Goal: Task Accomplishment & Management: Complete application form

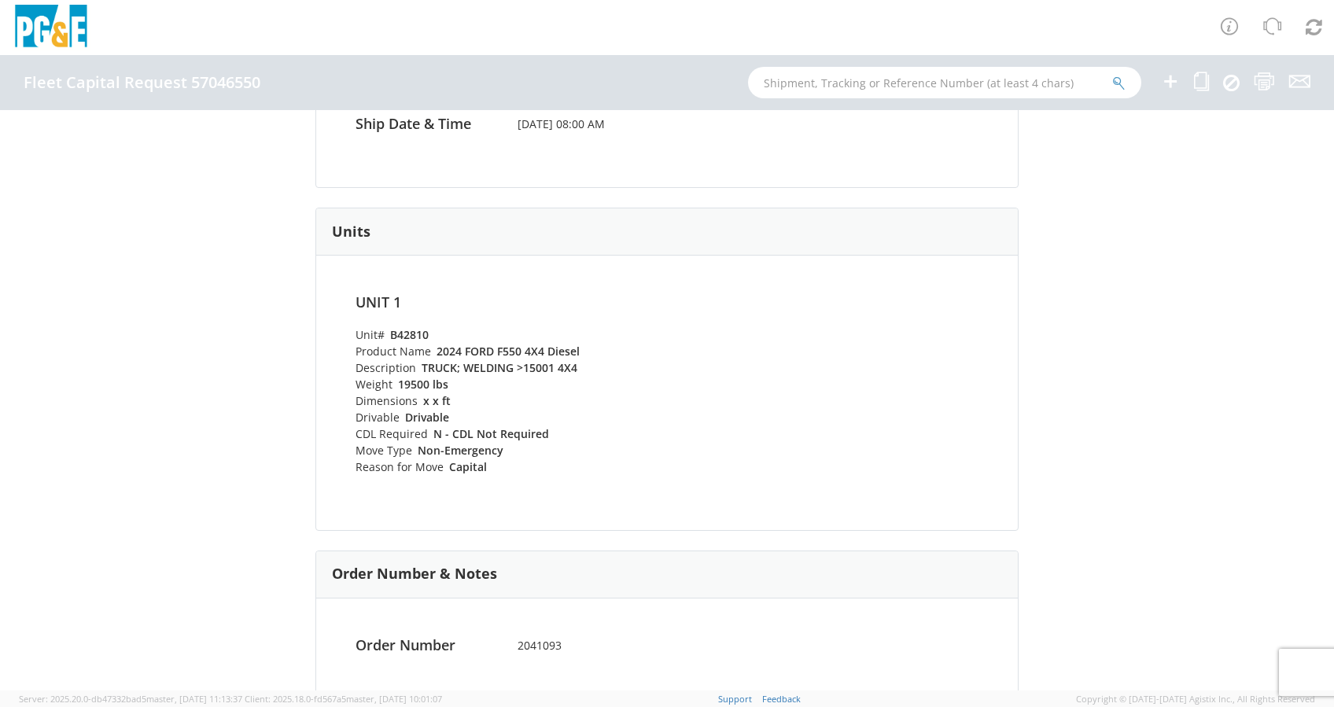
scroll to position [371, 0]
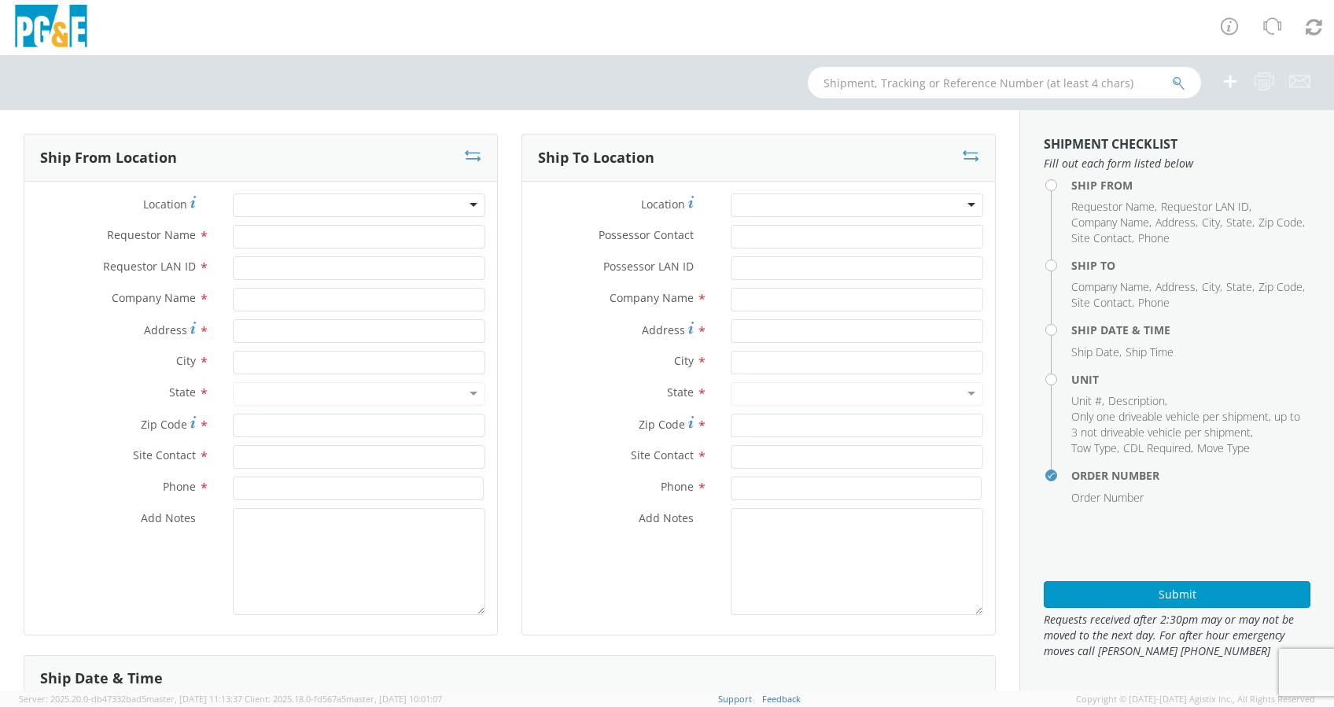
select select "2041093"
click at [850, 86] on input "text" at bounding box center [1004, 82] width 393 height 31
paste input "B42810"
type input "B42810"
click at [1178, 80] on icon "submit" at bounding box center [1178, 83] width 13 height 14
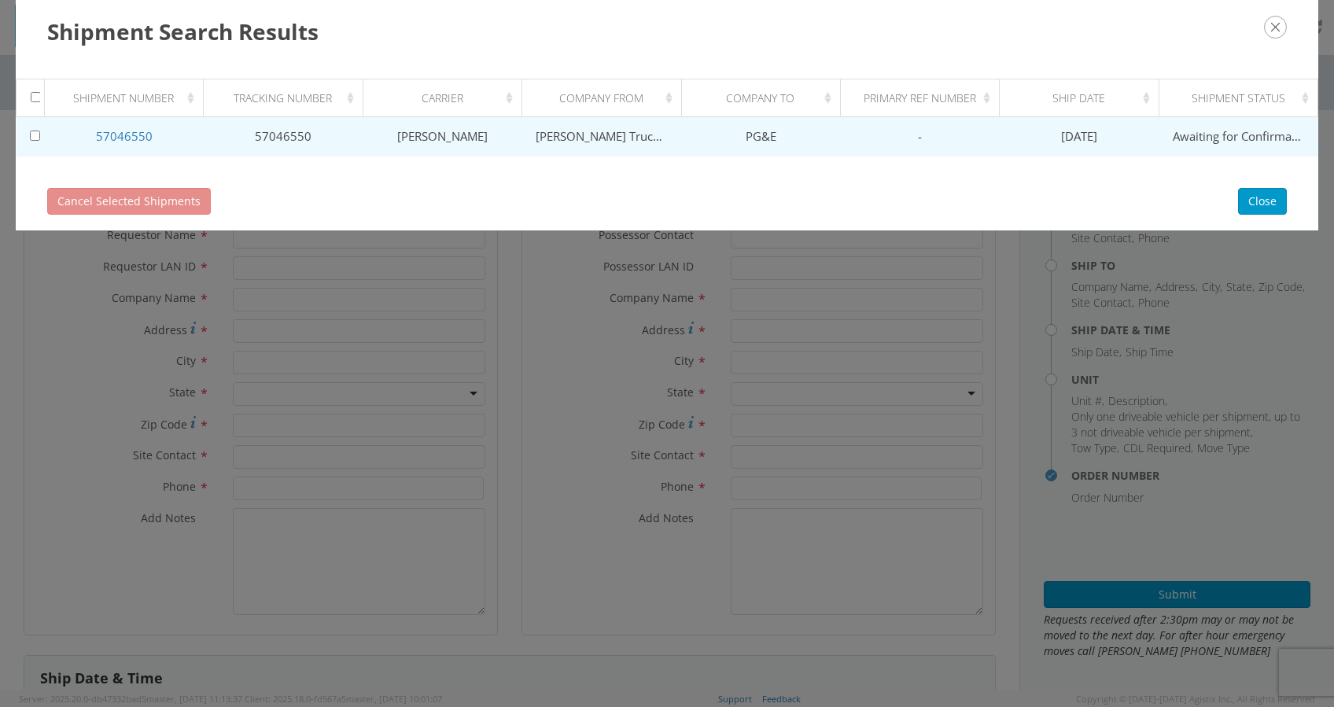
click at [117, 127] on td "57046550" at bounding box center [124, 136] width 159 height 39
click at [132, 135] on link "57046550" at bounding box center [124, 136] width 57 height 16
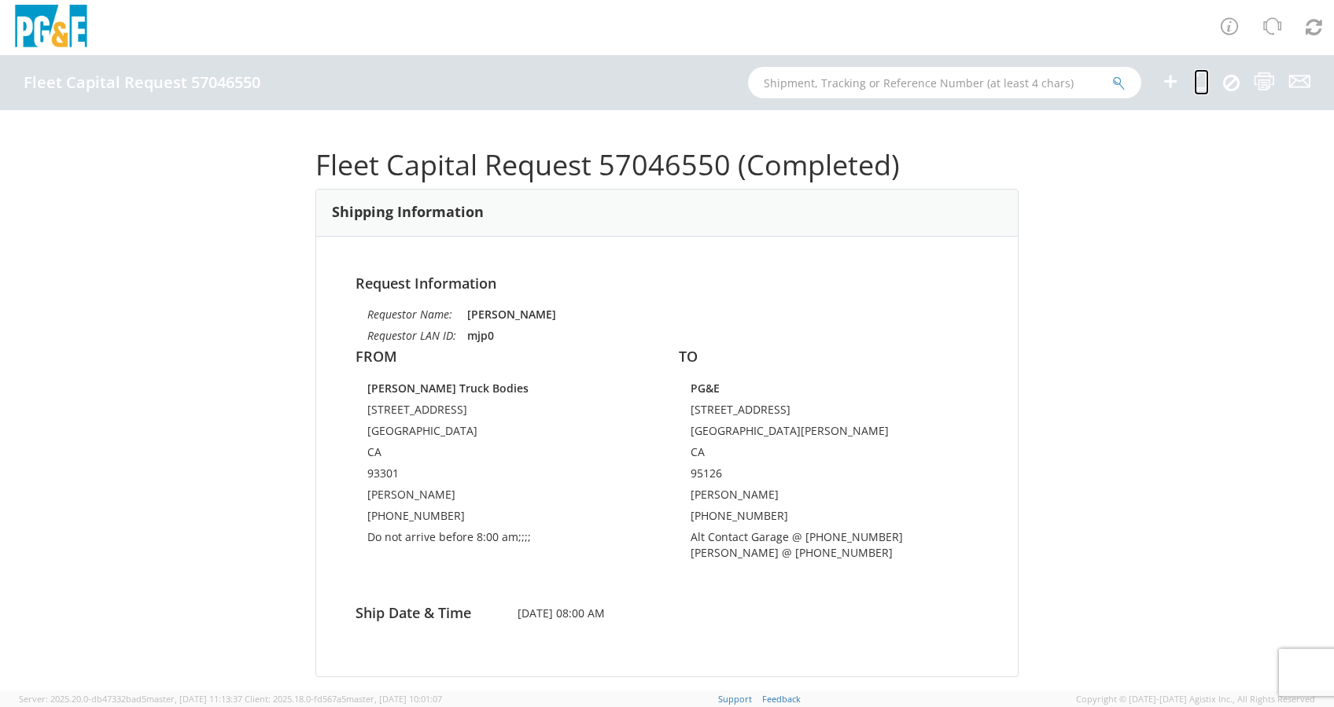
click at [1196, 82] on icon at bounding box center [1201, 82] width 15 height 20
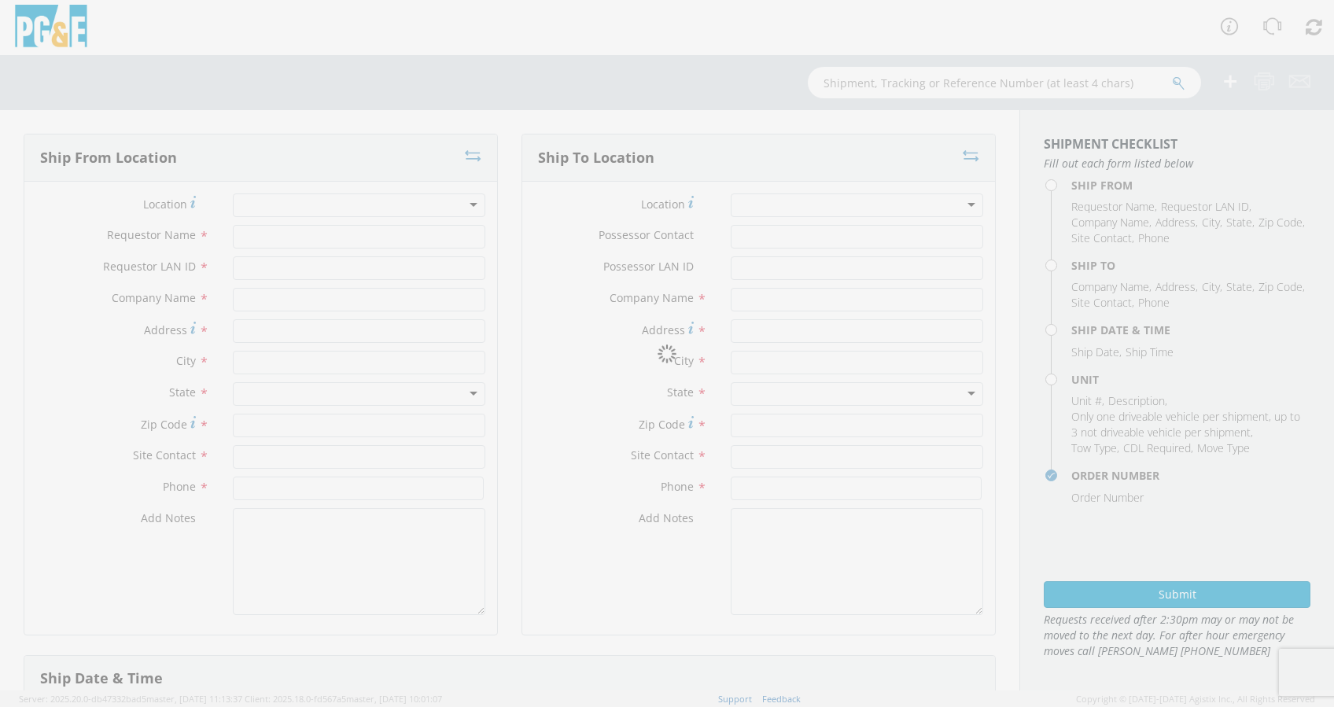
type input "[PERSON_NAME]"
type input "mjp0"
type input "[PERSON_NAME] Truck Bodies"
type input "[STREET_ADDRESS]"
type input "[GEOGRAPHIC_DATA]"
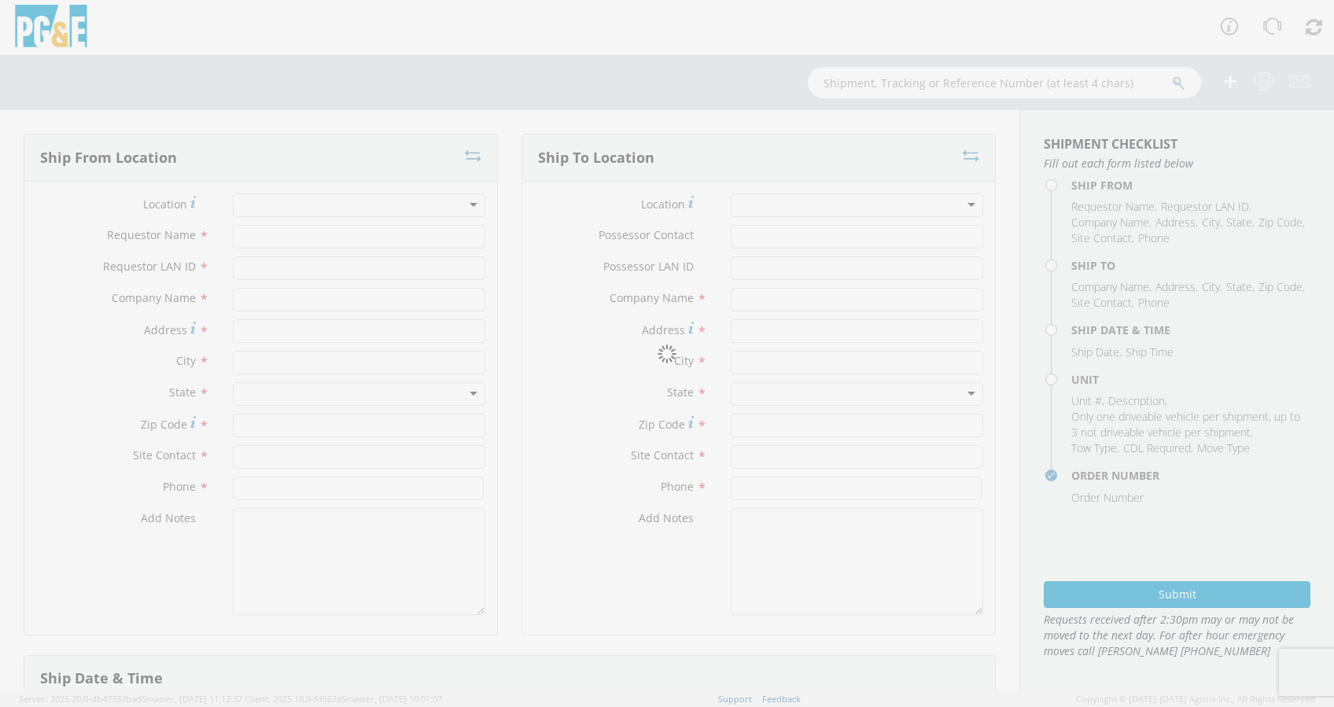
type input "93301"
type input "[PERSON_NAME]"
type input "[PHONE_NUMBER]"
type textarea "Do not arrive before 8:00 am;;;;"
type input "[PERSON_NAME]"
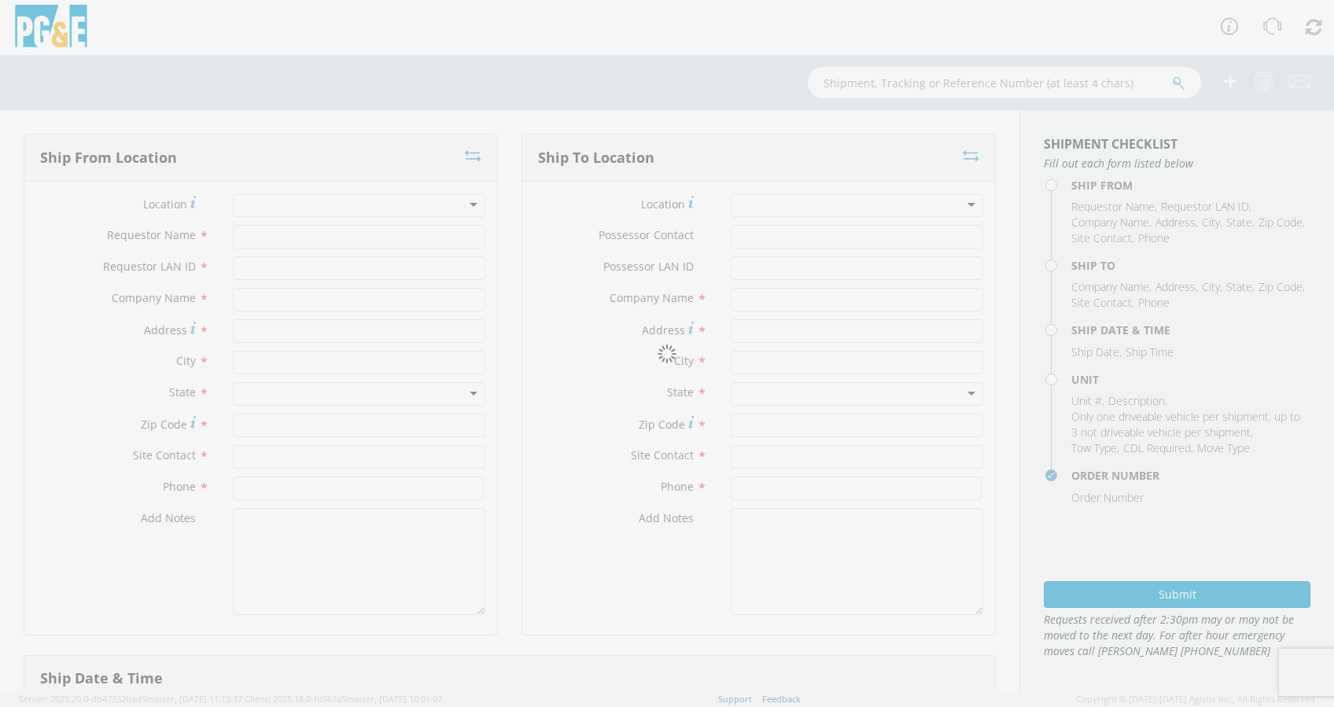
type input "MV22"
type input "PG&E"
type input "[STREET_ADDRESS]"
type input "[GEOGRAPHIC_DATA][PERSON_NAME]"
type input "95126"
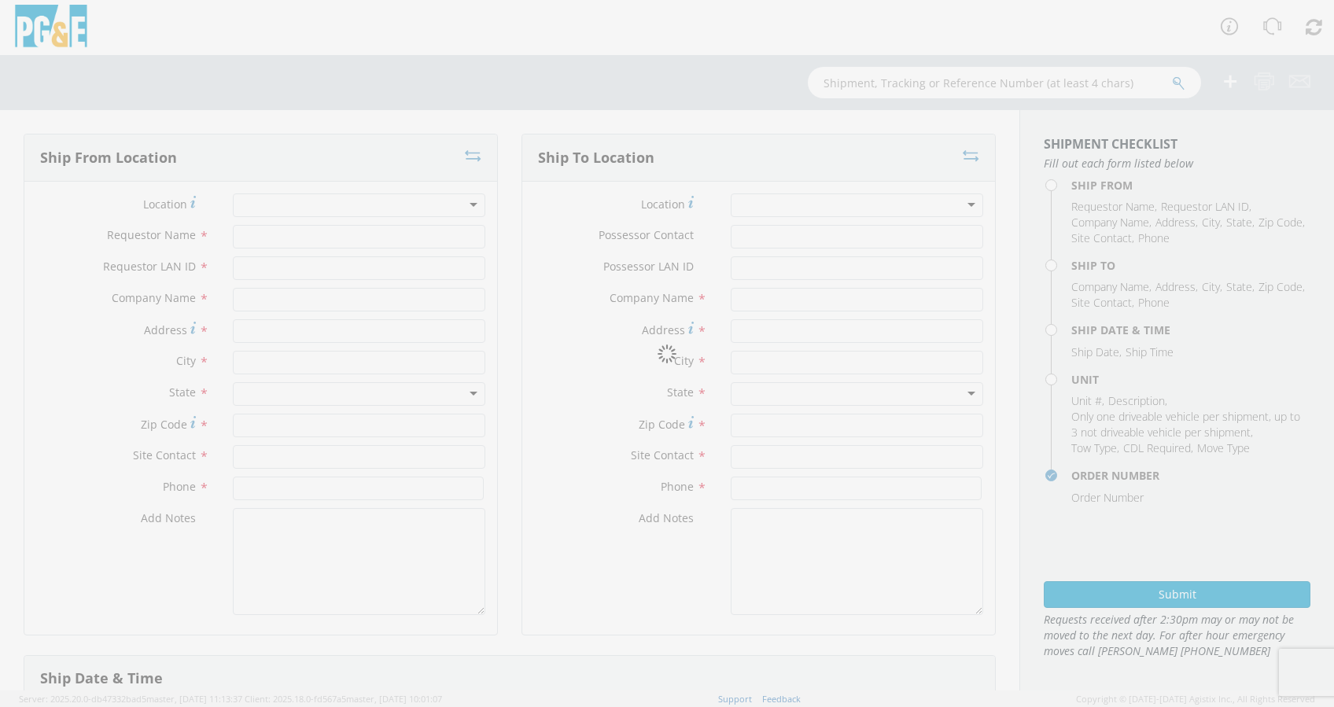
type input "[PERSON_NAME]"
type input "[PHONE_NUMBER]"
type textarea "Alt Contact Garage @ [PHONE_NUMBER] [PERSON_NAME] @ [PHONE_NUMBER]"
type input "[DATE]"
type input "8:00 AM"
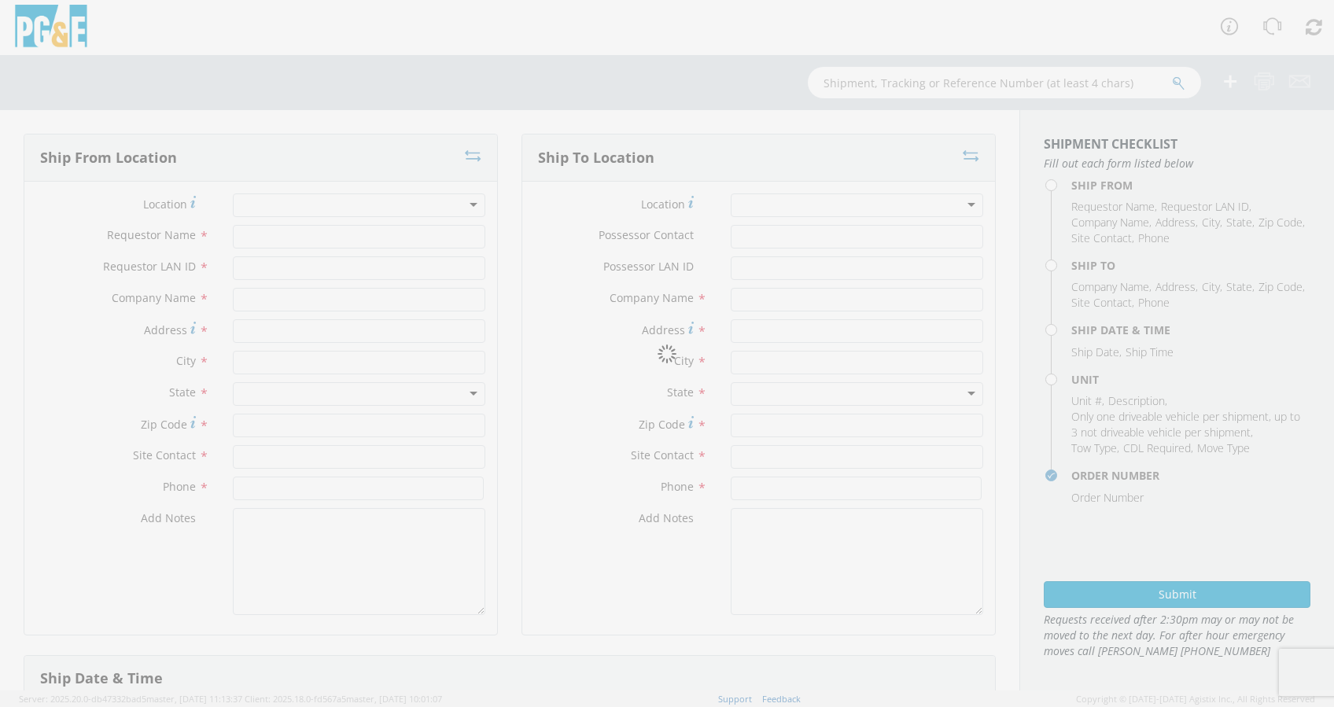
type input "TRUCK; WELDING >15001 4X4"
type input "19500"
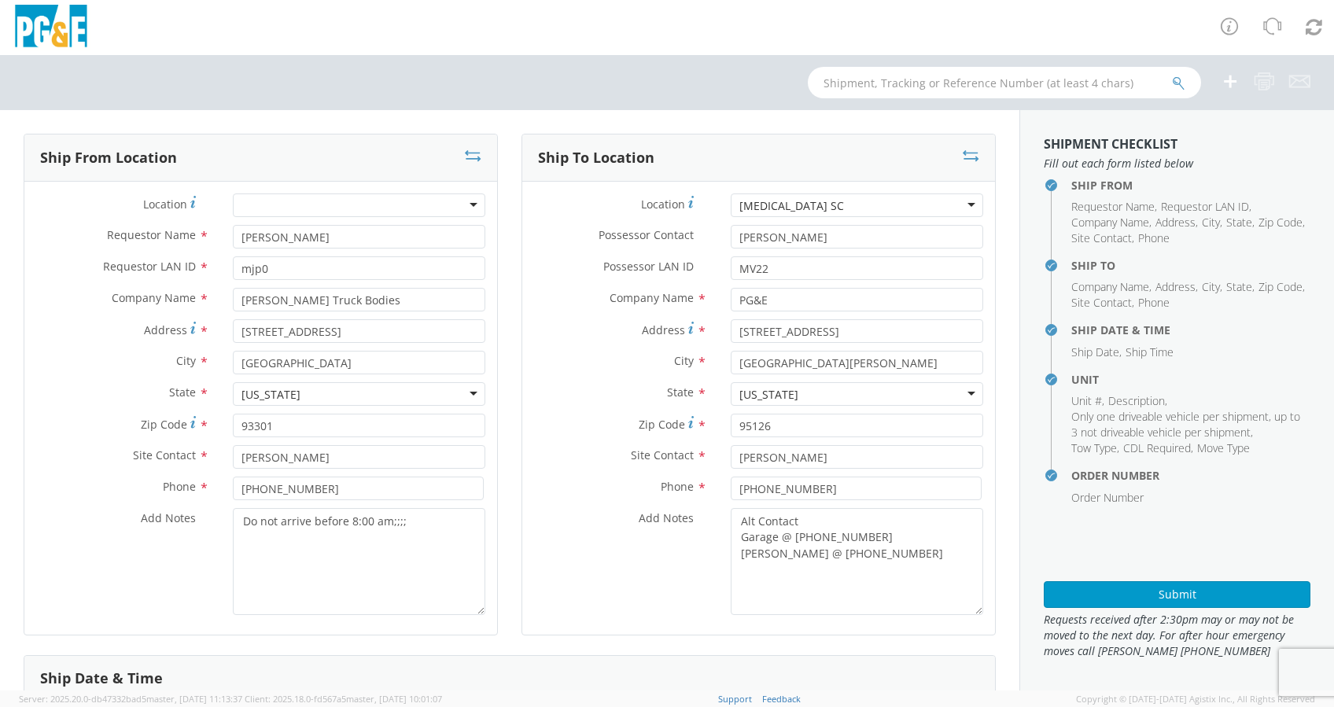
select select "B42810"
click at [800, 274] on input "MV22" at bounding box center [857, 268] width 253 height 24
drag, startPoint x: 795, startPoint y: 269, endPoint x: 693, endPoint y: 274, distance: 102.4
click at [692, 277] on div "Possessor LAN ID * MV22" at bounding box center [758, 268] width 473 height 24
drag, startPoint x: 801, startPoint y: 227, endPoint x: 729, endPoint y: 239, distance: 72.7
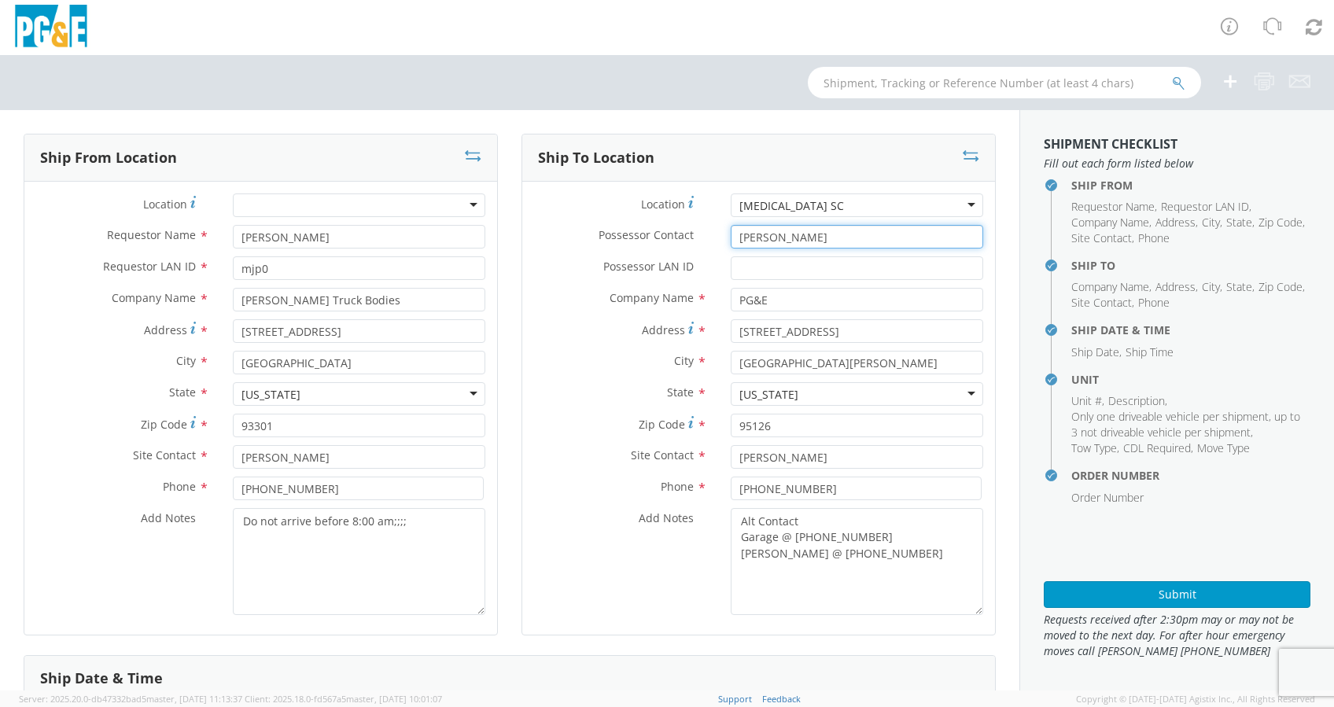
click at [731, 239] on input "[PERSON_NAME]" at bounding box center [857, 237] width 253 height 24
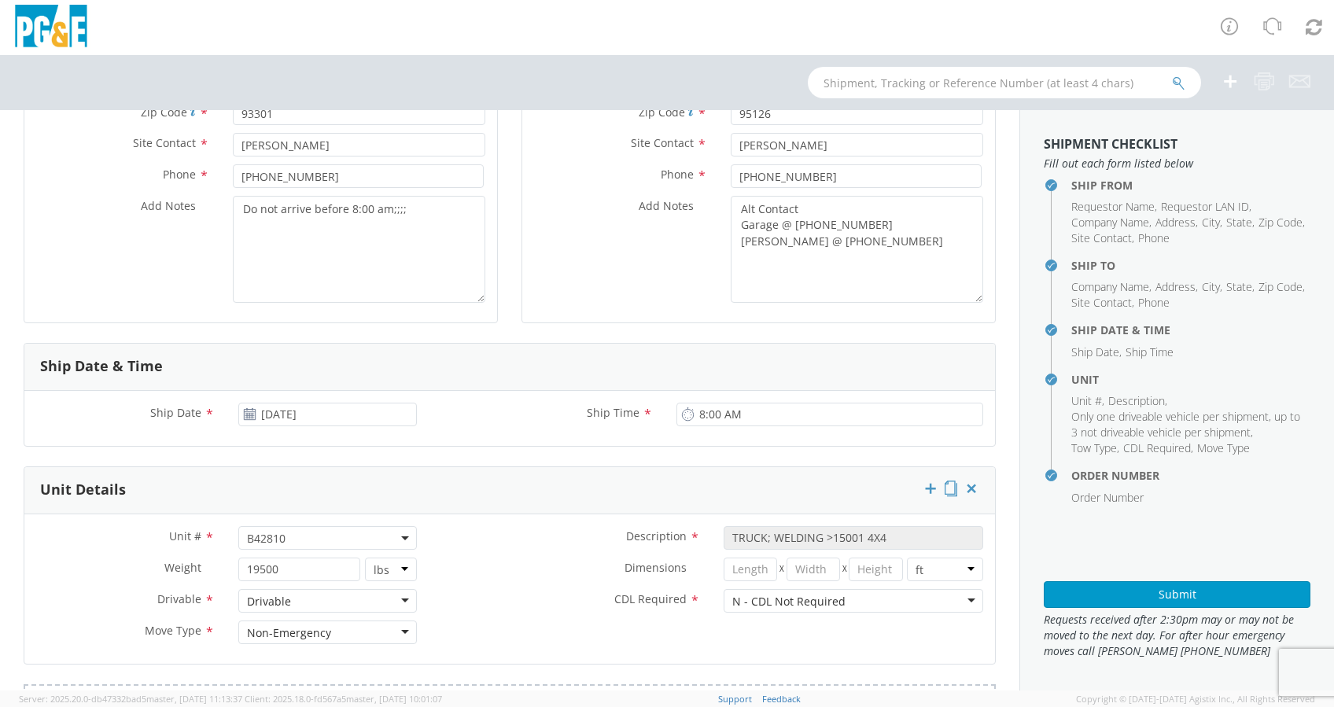
scroll to position [315, 0]
click at [298, 533] on span "B42810" at bounding box center [327, 536] width 161 height 15
click at [289, 562] on input "search" at bounding box center [326, 562] width 168 height 24
paste input "B42634"
type input "B42634"
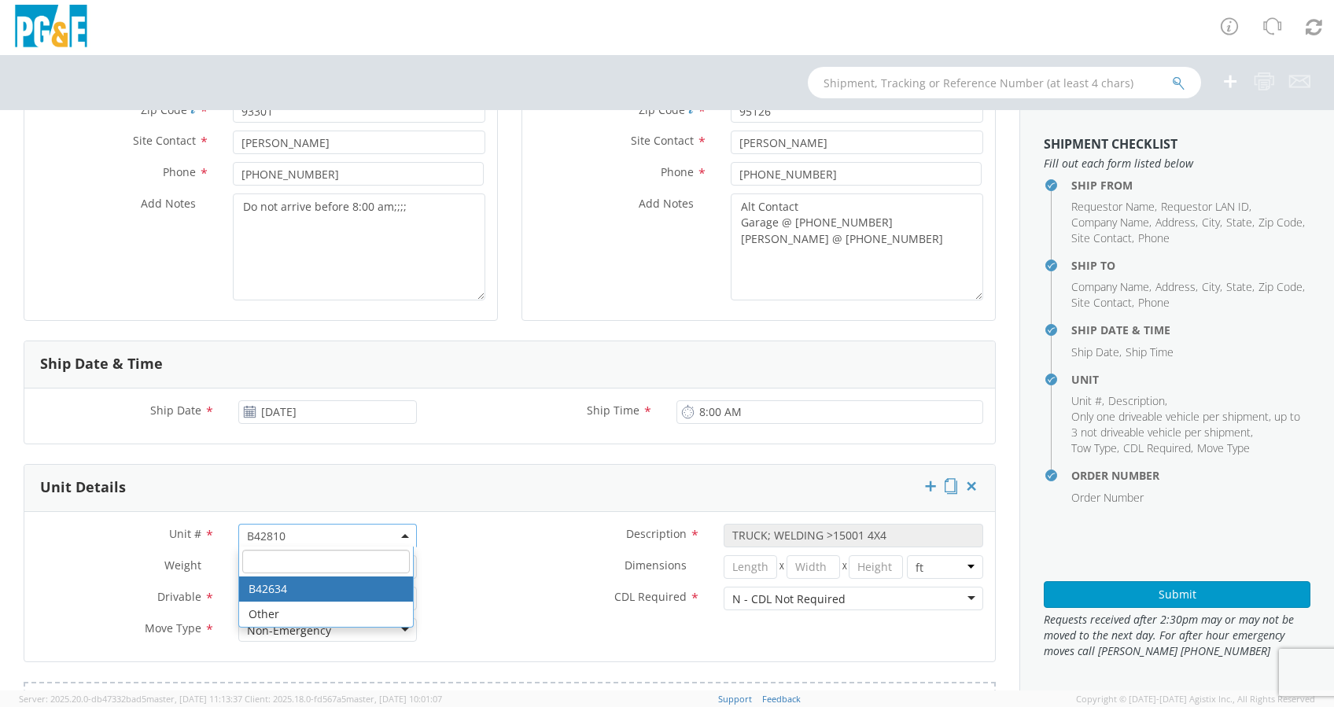
select select "B42634"
type input "TRUCK; HEAVY GAS W/SKID COMP 2T"
type input "33000"
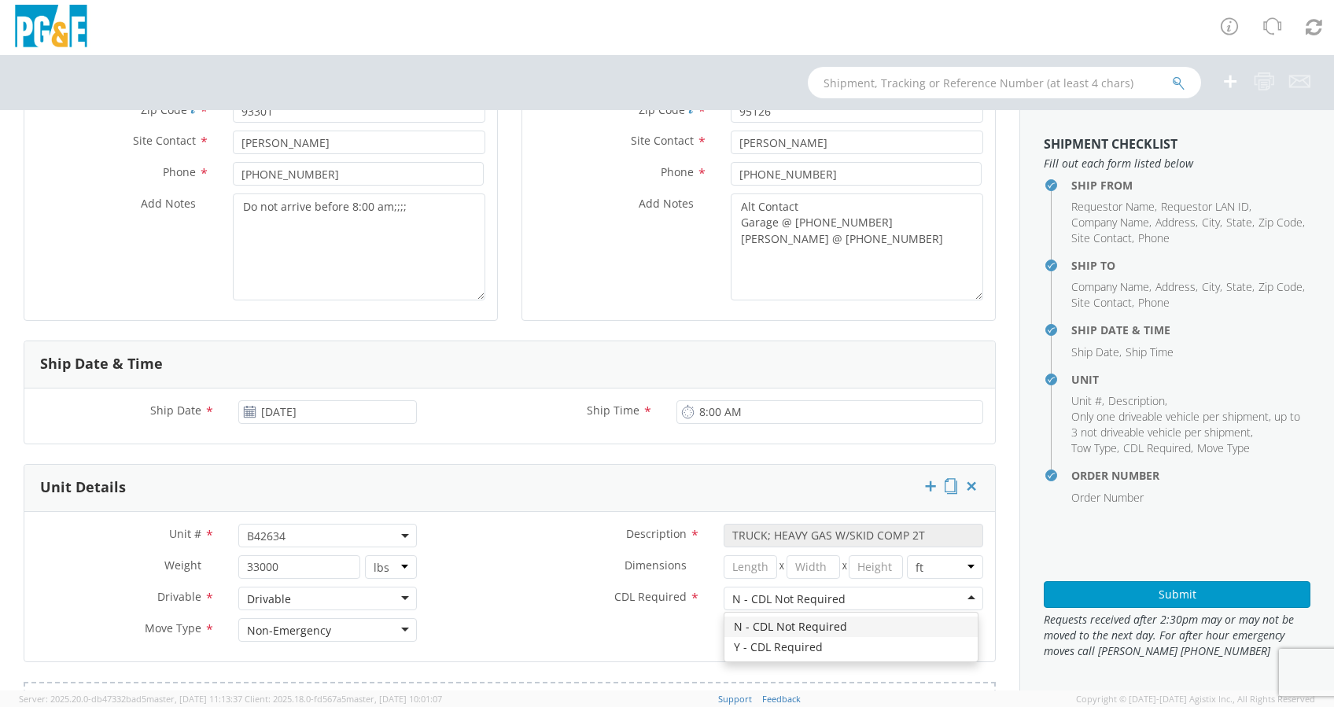
click at [960, 590] on div "N - CDL Not Required" at bounding box center [854, 599] width 260 height 24
click at [532, 524] on label "Description *" at bounding box center [570, 534] width 283 height 20
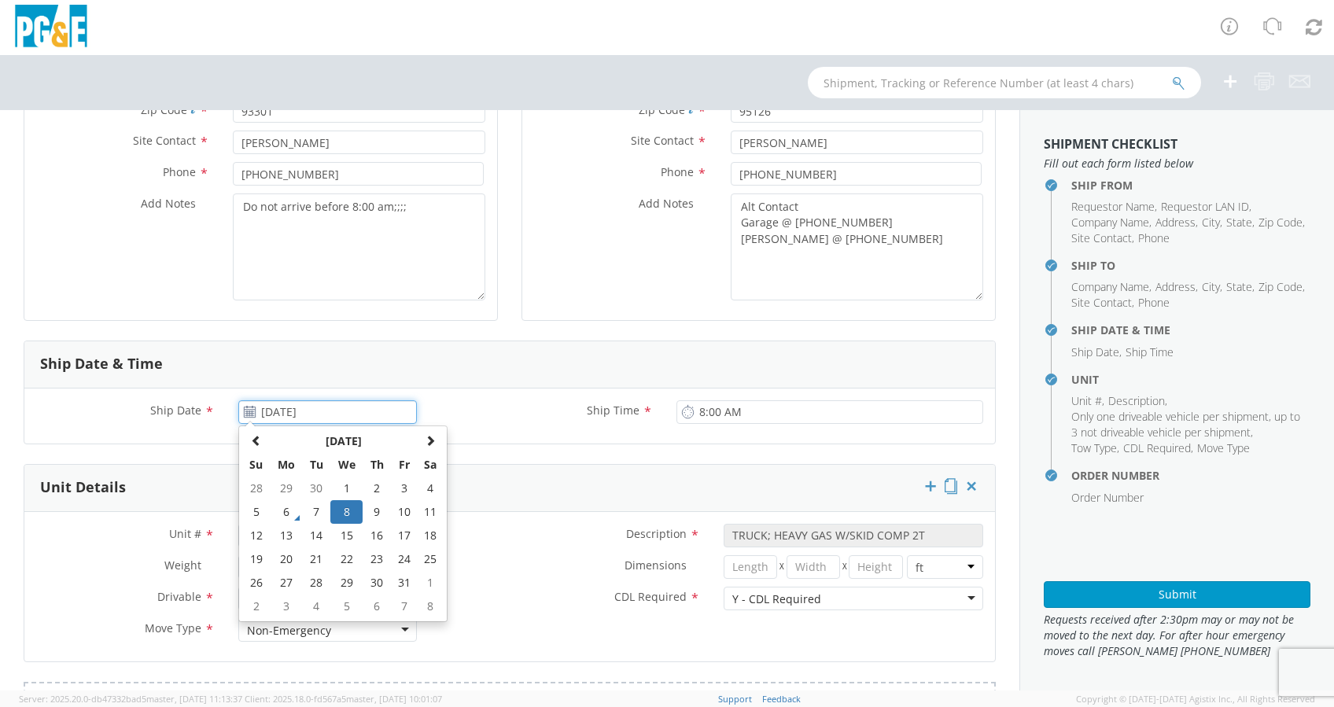
click at [356, 411] on input "[DATE]" at bounding box center [327, 412] width 179 height 24
click at [375, 513] on td "9" at bounding box center [377, 512] width 28 height 24
type input "[DATE]"
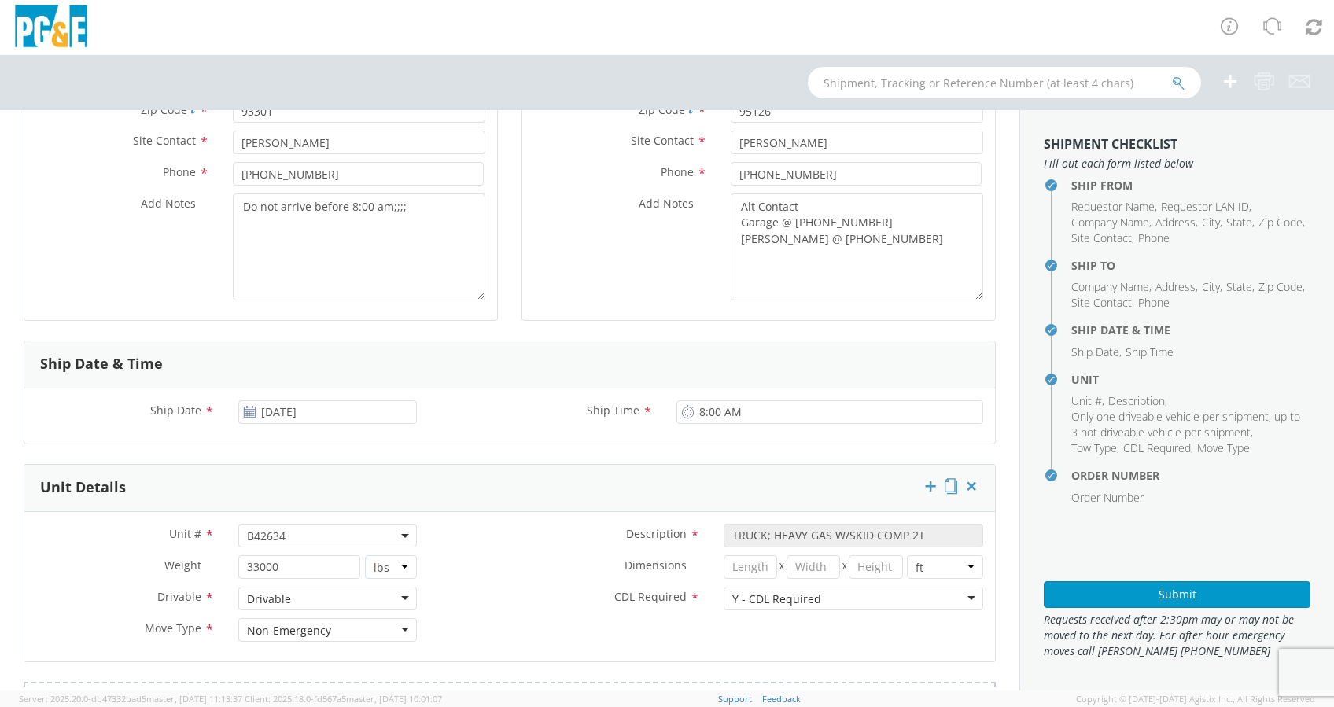
click at [507, 441] on div "Ship Date * [DATE] Ship Time * 8:00 AM" at bounding box center [509, 416] width 971 height 55
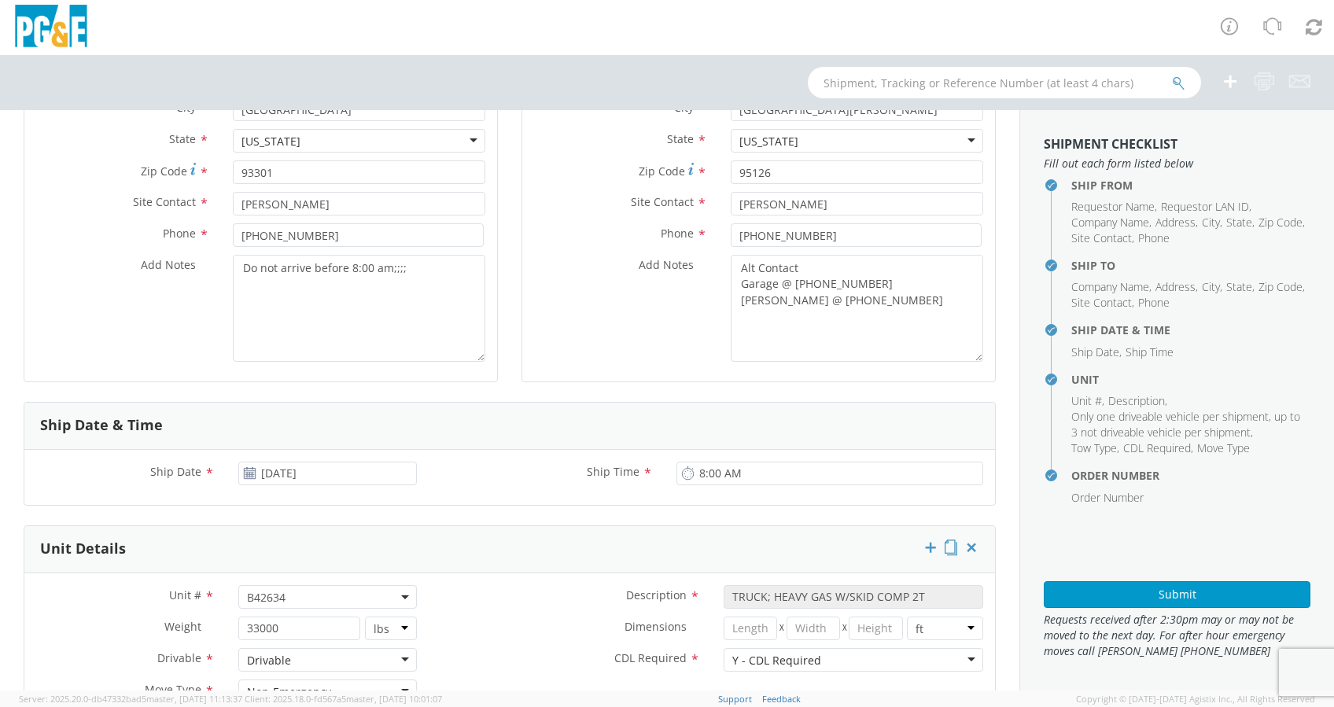
scroll to position [0, 0]
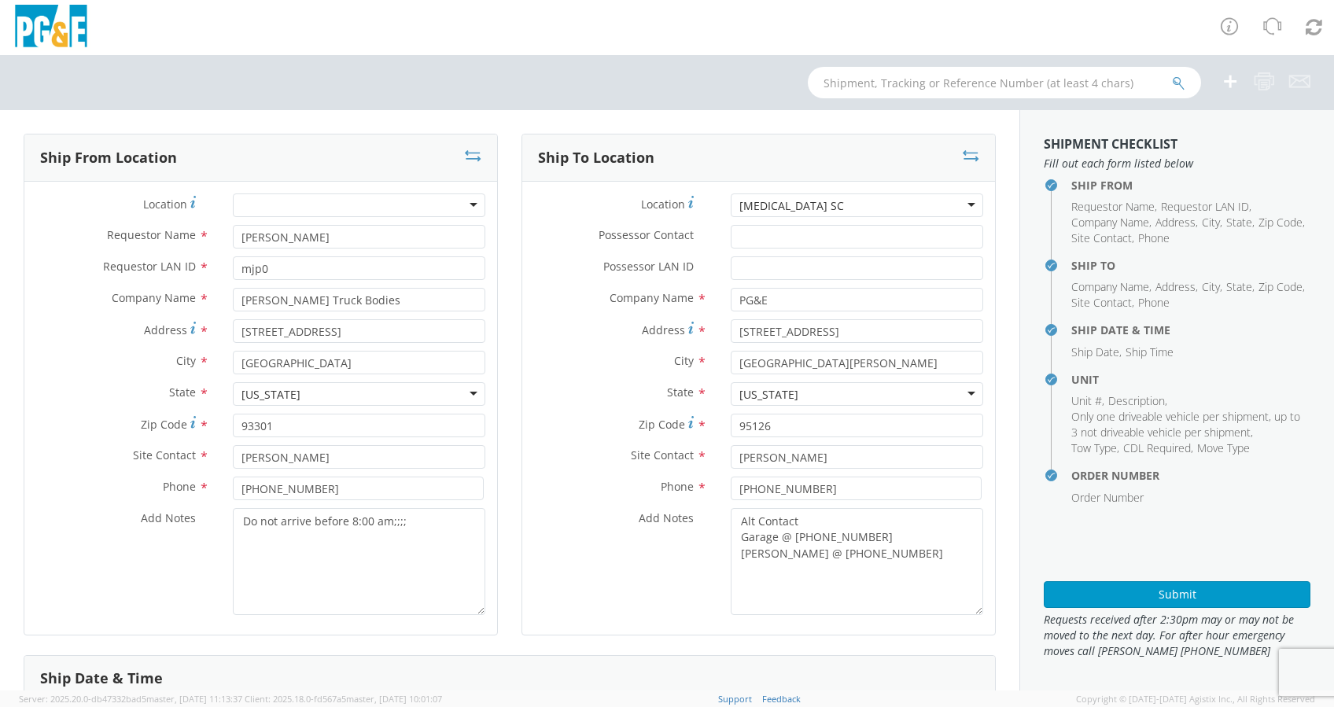
click at [755, 249] on div "Possessor Contact *" at bounding box center [758, 240] width 473 height 31
click at [750, 264] on input "Possessor LAN ID *" at bounding box center [857, 268] width 253 height 24
paste input "DCV4"
type input "DCV4"
click at [774, 238] on input "Possessor Contact *" at bounding box center [857, 237] width 253 height 24
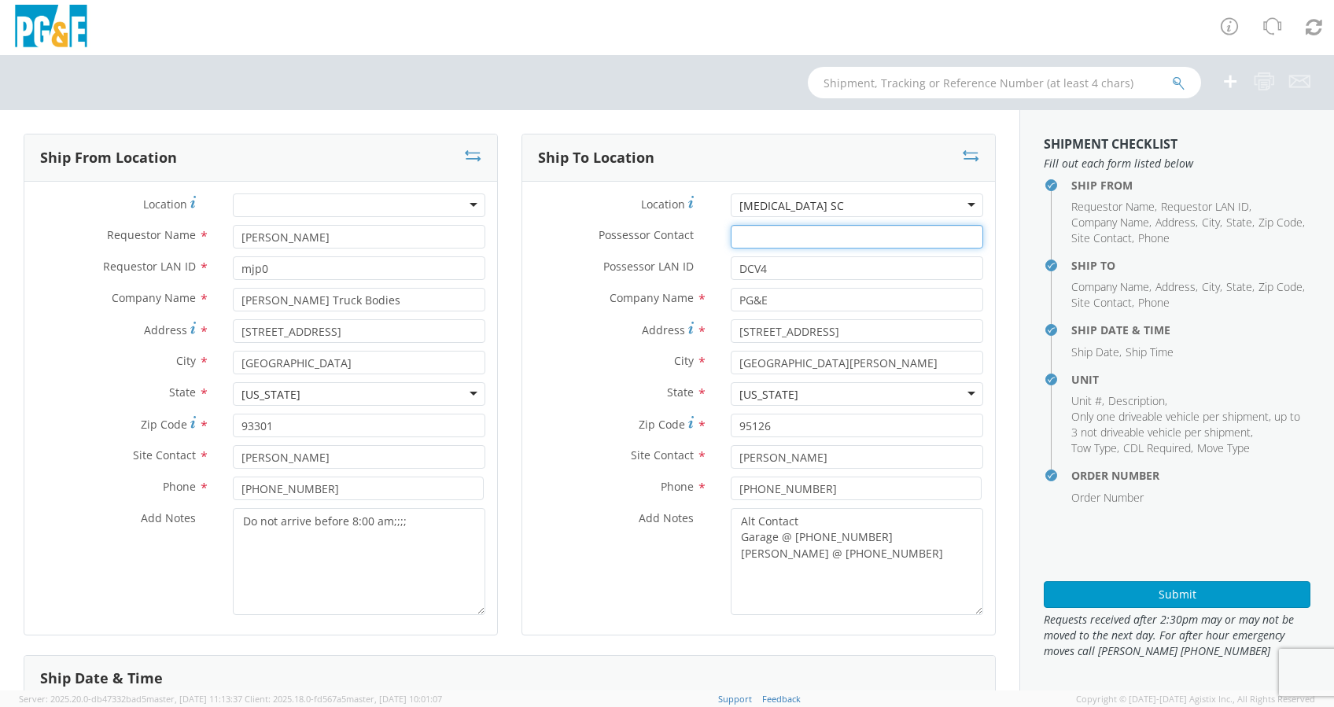
paste input "[PERSON_NAME]"
drag, startPoint x: 798, startPoint y: 236, endPoint x: 887, endPoint y: 224, distance: 89.7
click at [805, 234] on input "[PERSON_NAME]" at bounding box center [857, 237] width 253 height 24
type input "[PERSON_NAME]"
click at [739, 268] on input "DCV4" at bounding box center [857, 268] width 253 height 24
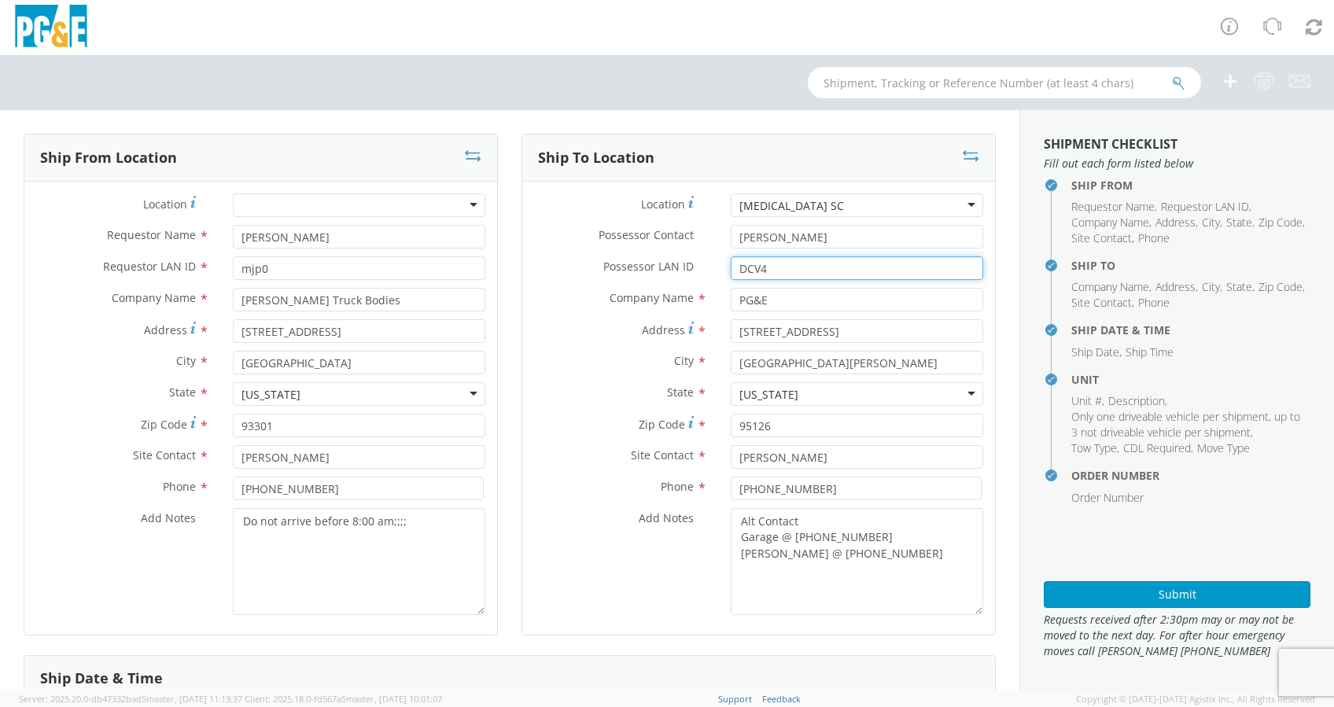
click at [739, 268] on input "DCV4" at bounding box center [857, 268] width 253 height 24
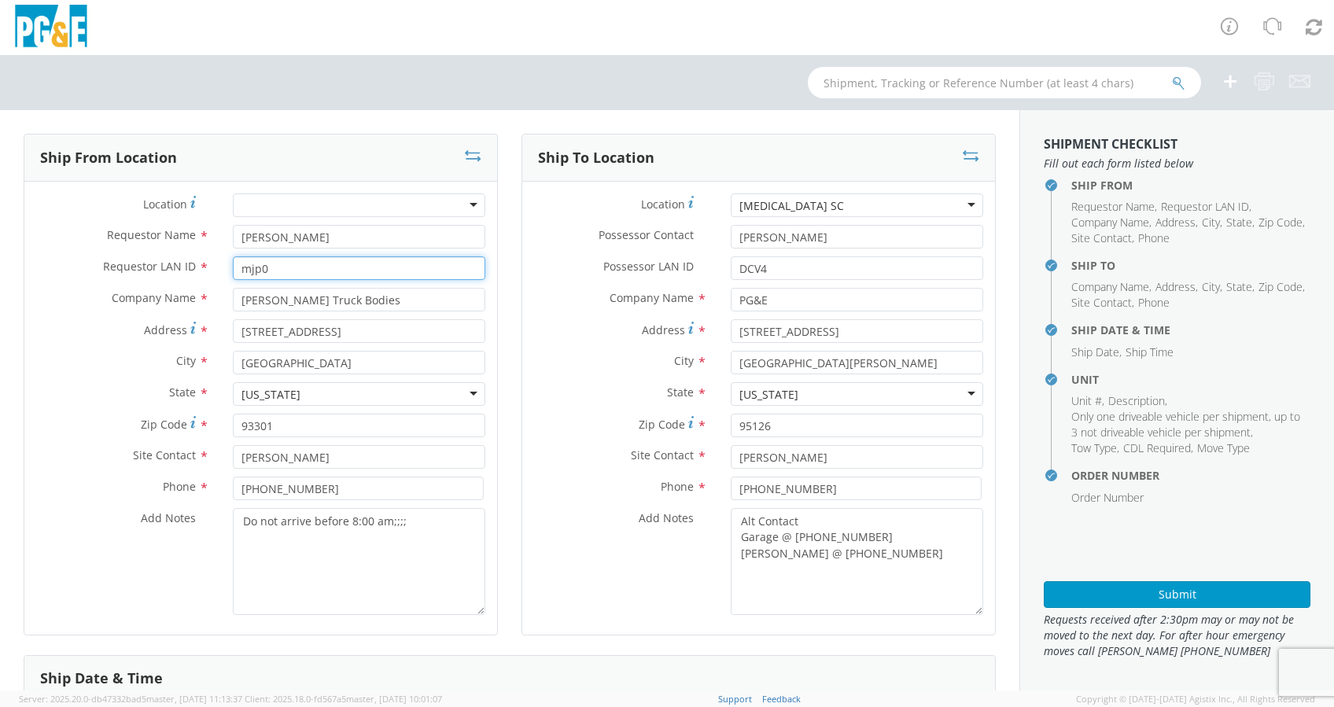
click at [318, 268] on input "mjp0" at bounding box center [359, 268] width 253 height 24
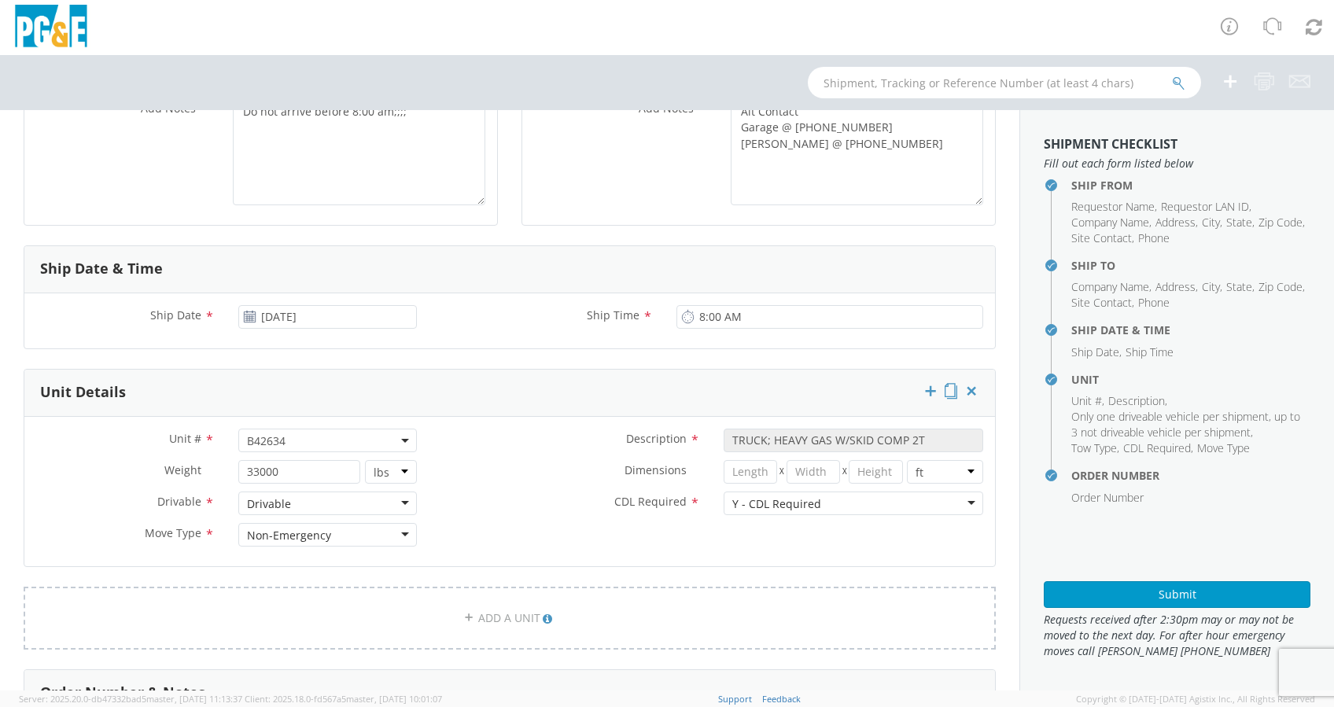
scroll to position [419, 0]
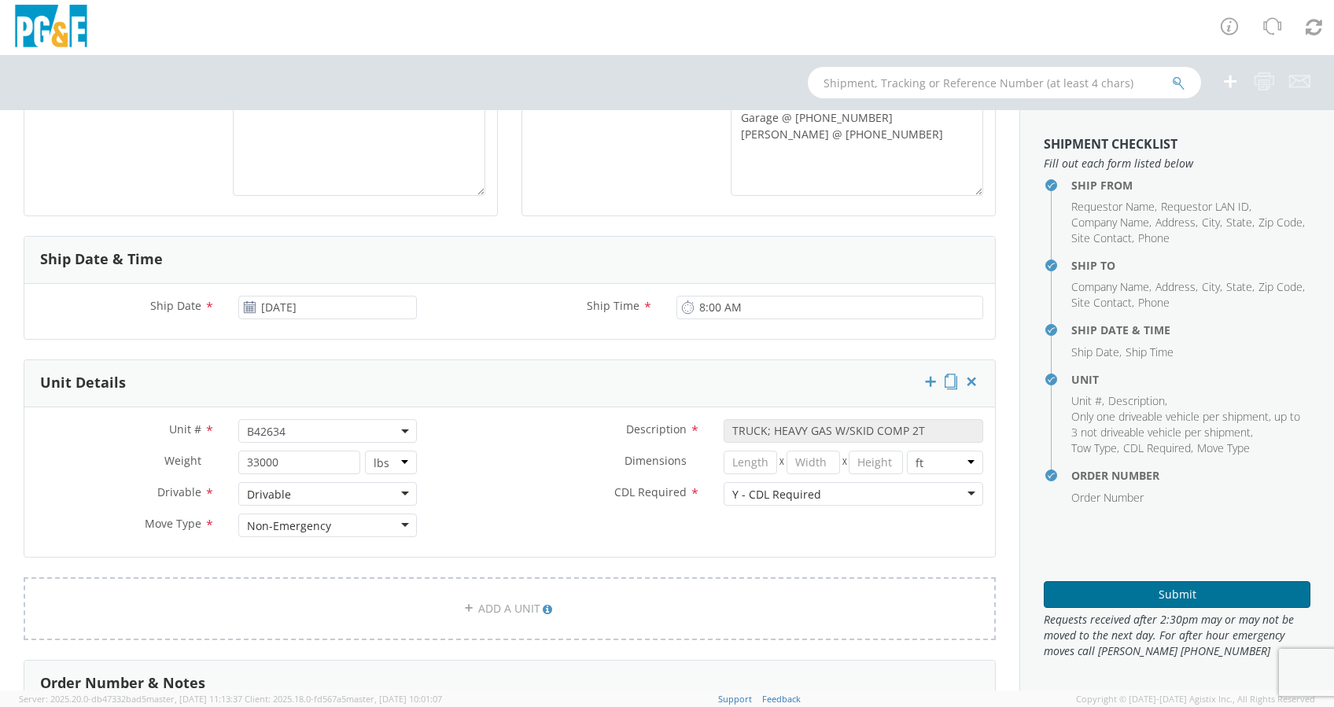
click at [1192, 586] on button "Submit" at bounding box center [1177, 594] width 267 height 27
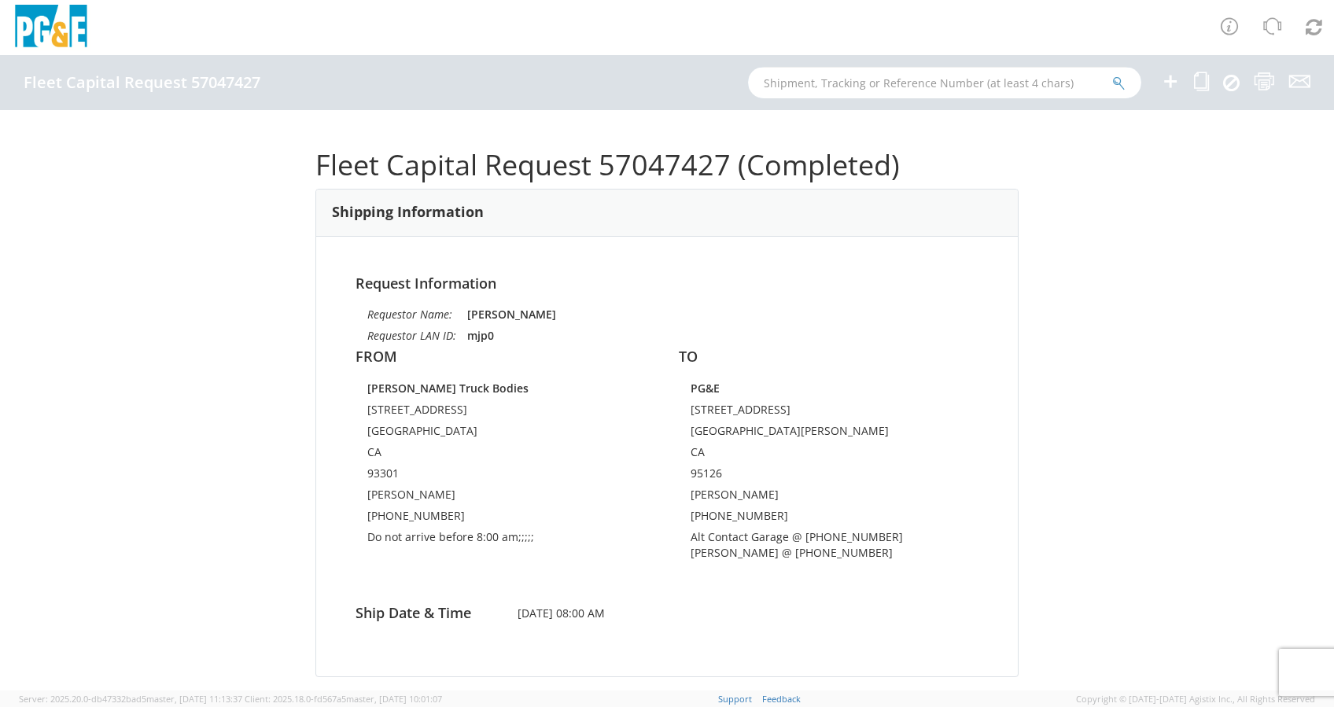
click at [802, 90] on input "text" at bounding box center [944, 82] width 393 height 31
paste input "B42650"
type input "B42650"
click at [1122, 80] on icon "submit" at bounding box center [1118, 83] width 13 height 14
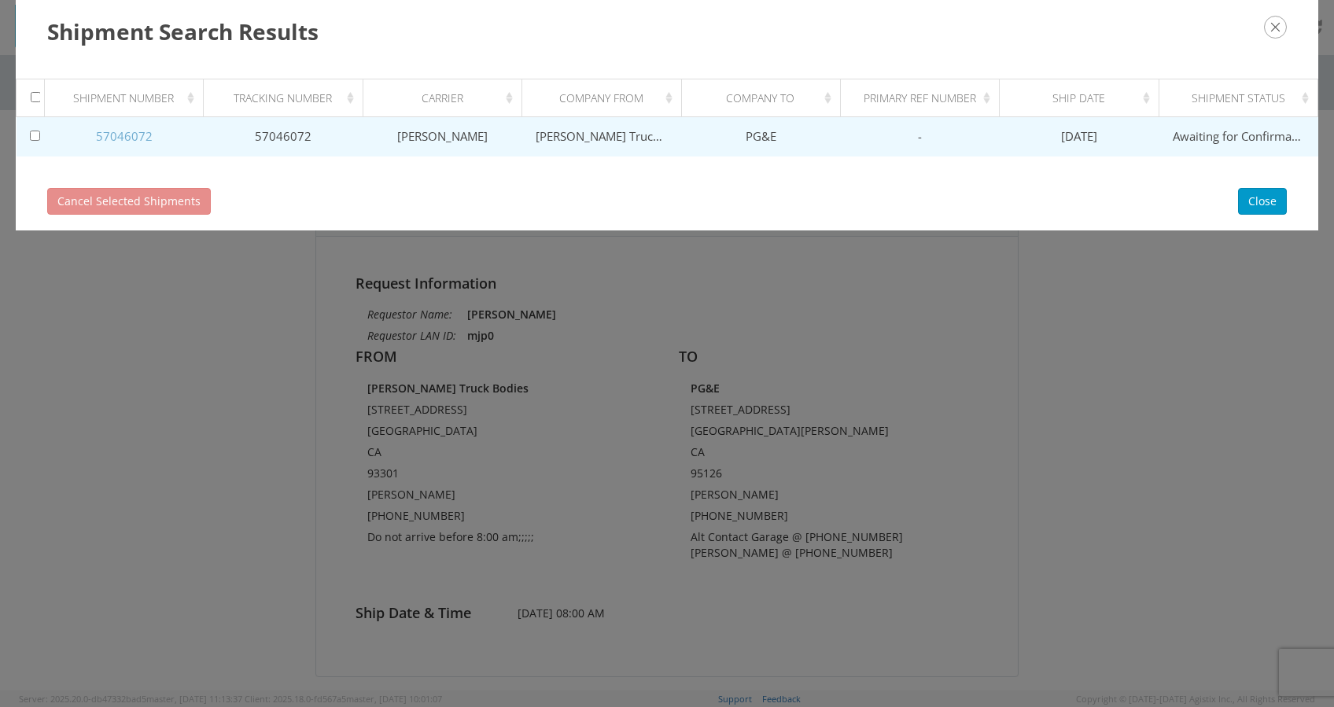
click at [121, 131] on link "57046072" at bounding box center [124, 136] width 57 height 16
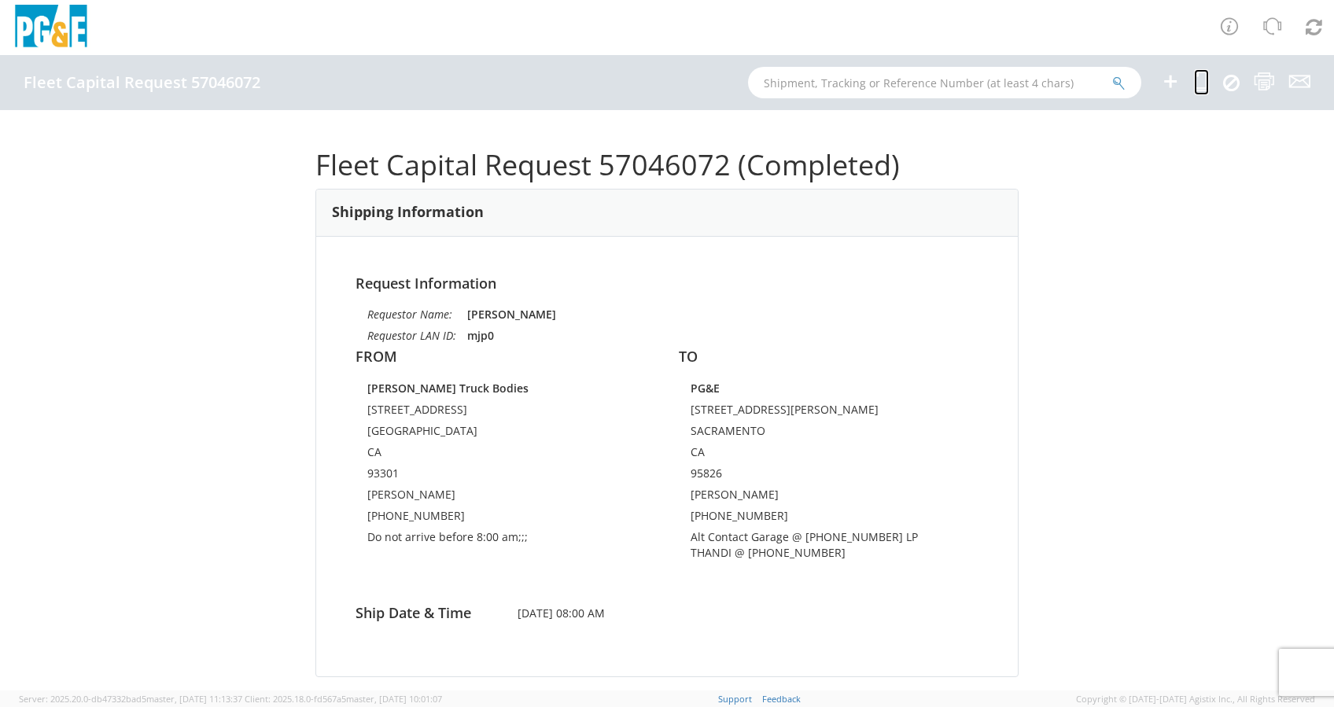
click at [1203, 83] on icon at bounding box center [1201, 82] width 15 height 20
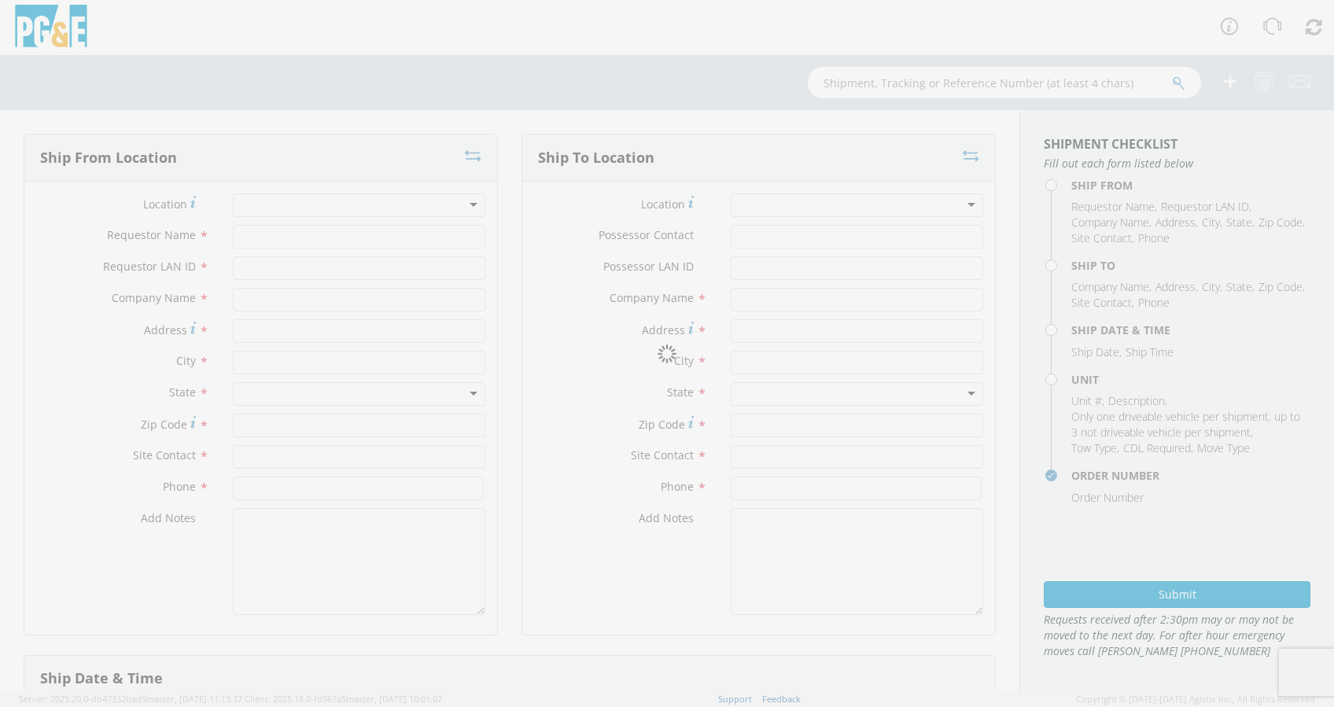
type input "[PERSON_NAME]"
type input "mjp0"
type input "[PERSON_NAME] Truck Bodies"
type input "[STREET_ADDRESS]"
type input "[GEOGRAPHIC_DATA]"
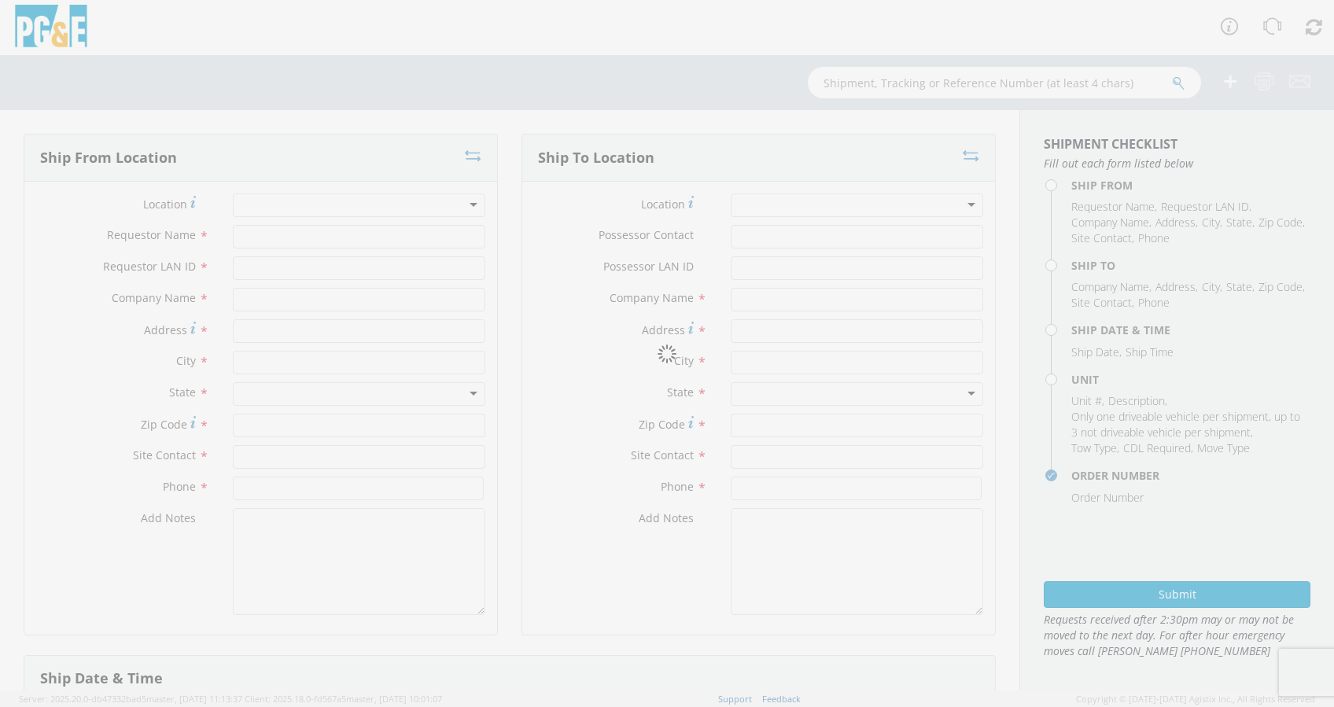
type input "93301"
type input "[PERSON_NAME]"
type input "[PHONE_NUMBER]"
type textarea "Do not arrive before 8:00 am;;;"
type input "[PERSON_NAME]"
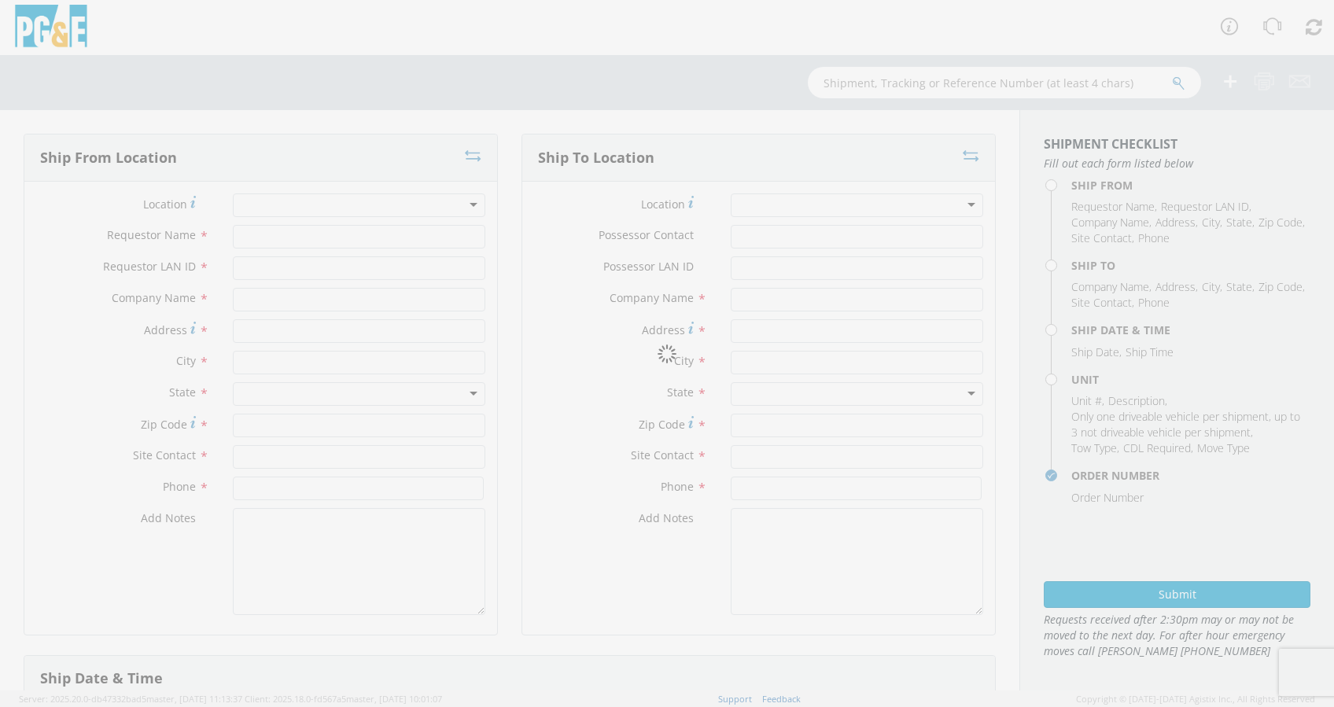
type input "M1HA"
type input "PG&E"
type input "[STREET_ADDRESS][PERSON_NAME]"
type input "SACRAMENTO"
type input "95826"
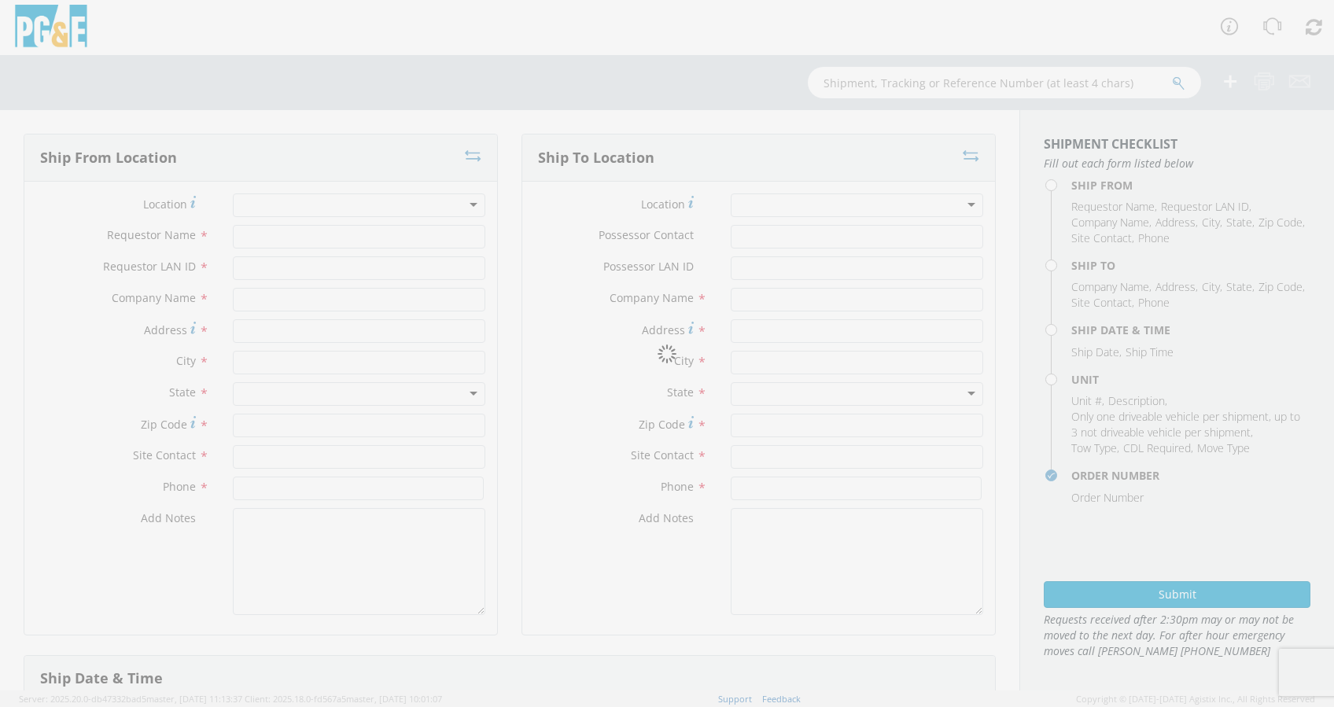
type input "[PERSON_NAME]"
type input "[PHONE_NUMBER]"
type textarea "Alt Contact Garage @ [PHONE_NUMBER] LP THANDI @ [PHONE_NUMBER]"
type input "[DATE]"
type input "8:00 AM"
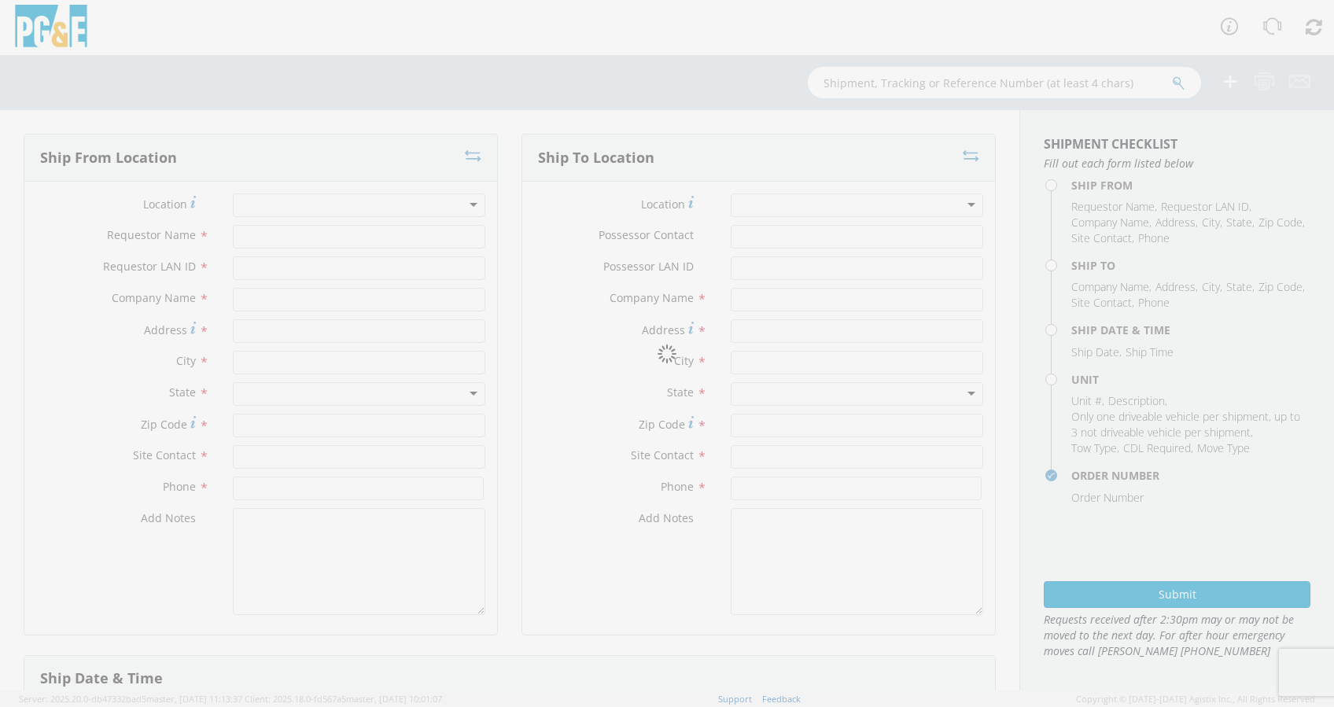
type input "TRUCK; HEAVY GAS W/SKID COMP 2T"
type input "33000"
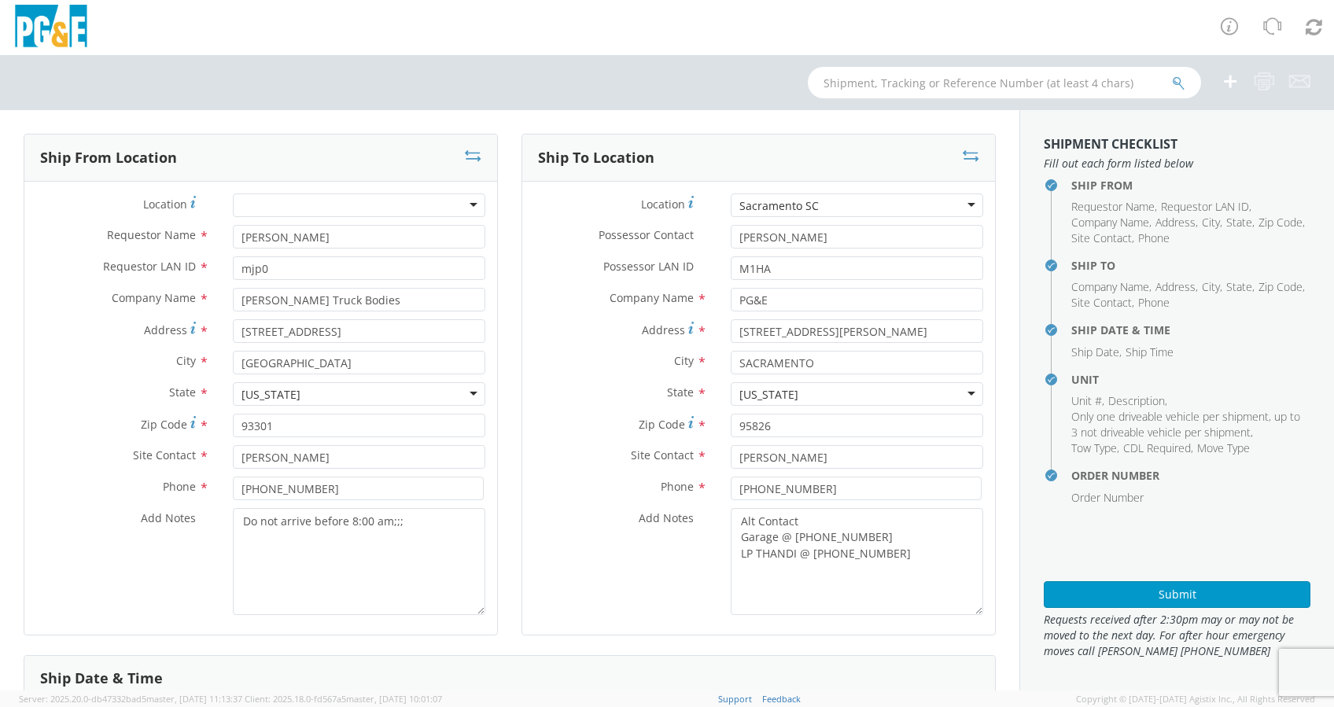
select select "B42650"
drag, startPoint x: 769, startPoint y: 268, endPoint x: 717, endPoint y: 271, distance: 51.2
click at [719, 271] on div "M1HA" at bounding box center [857, 268] width 276 height 24
drag, startPoint x: 804, startPoint y: 234, endPoint x: 743, endPoint y: 238, distance: 60.7
click at [743, 238] on input "[PERSON_NAME]" at bounding box center [857, 237] width 253 height 24
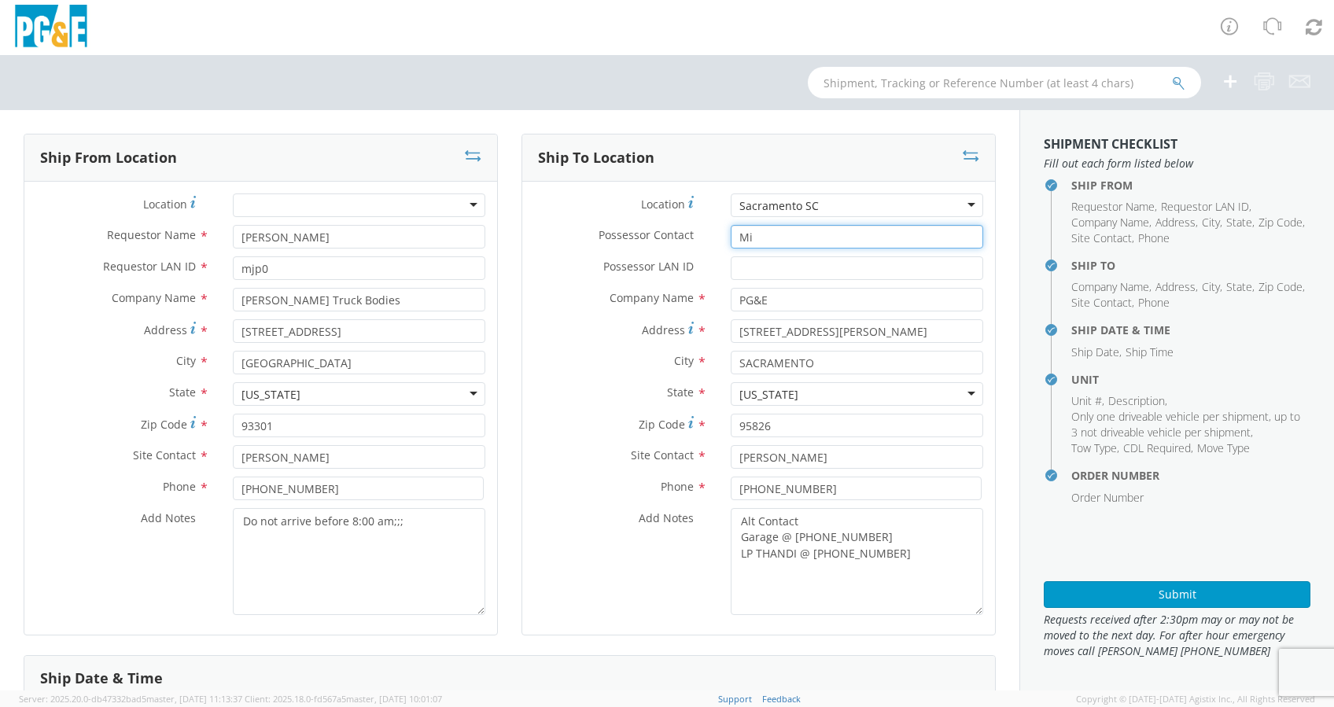
type input "M"
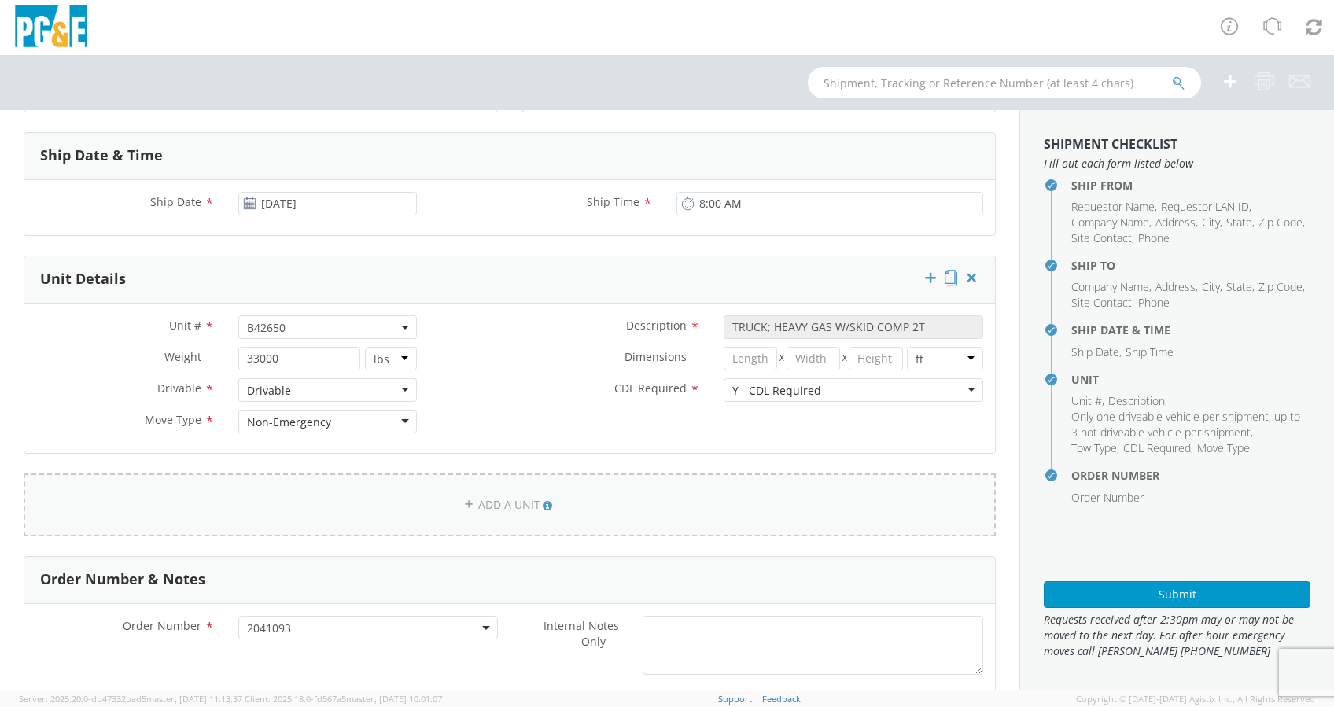
scroll to position [524, 0]
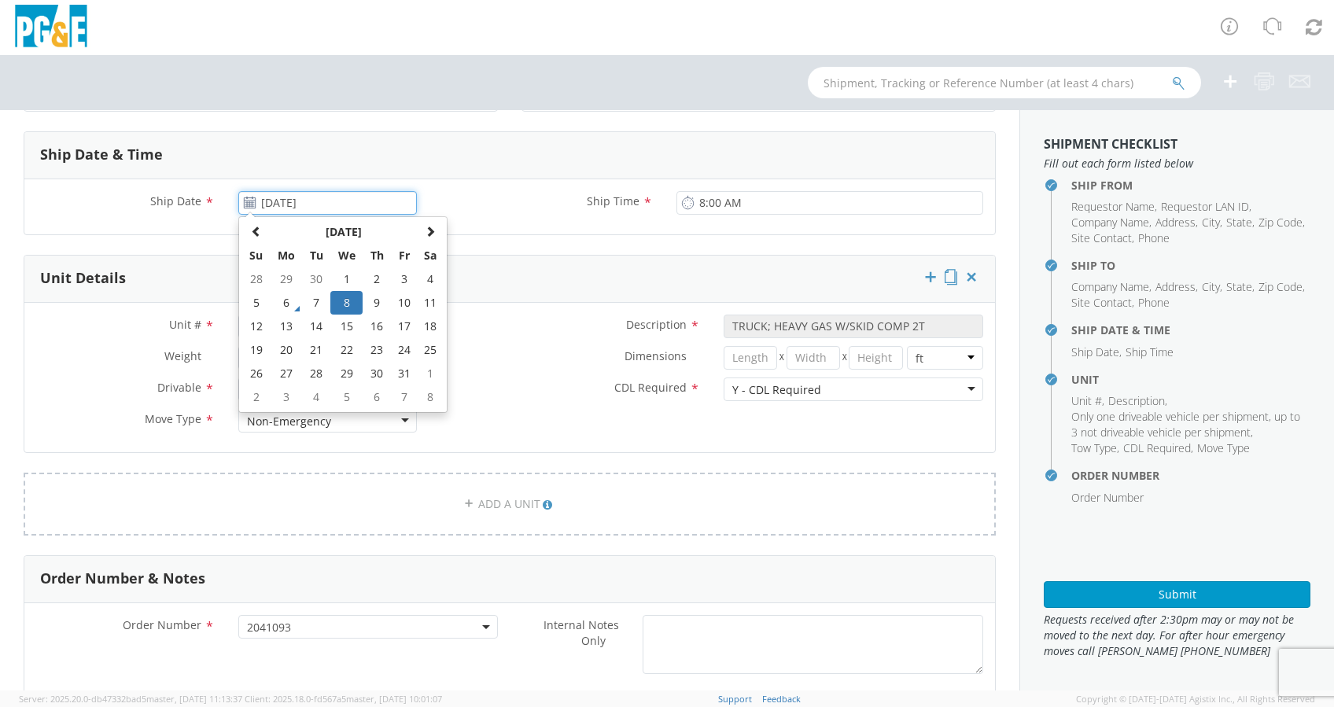
click at [340, 195] on input "[DATE]" at bounding box center [327, 203] width 179 height 24
click at [370, 300] on td "9" at bounding box center [377, 303] width 28 height 24
type input "[DATE]"
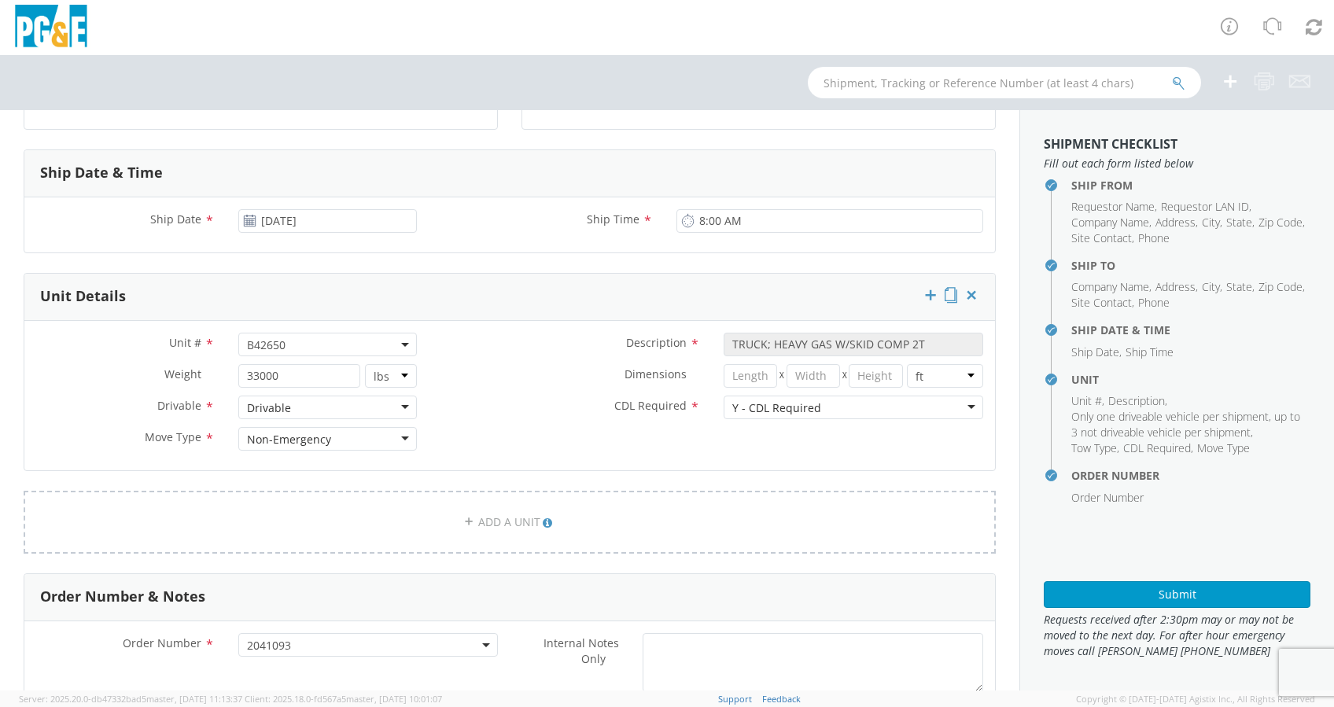
scroll to position [401, 0]
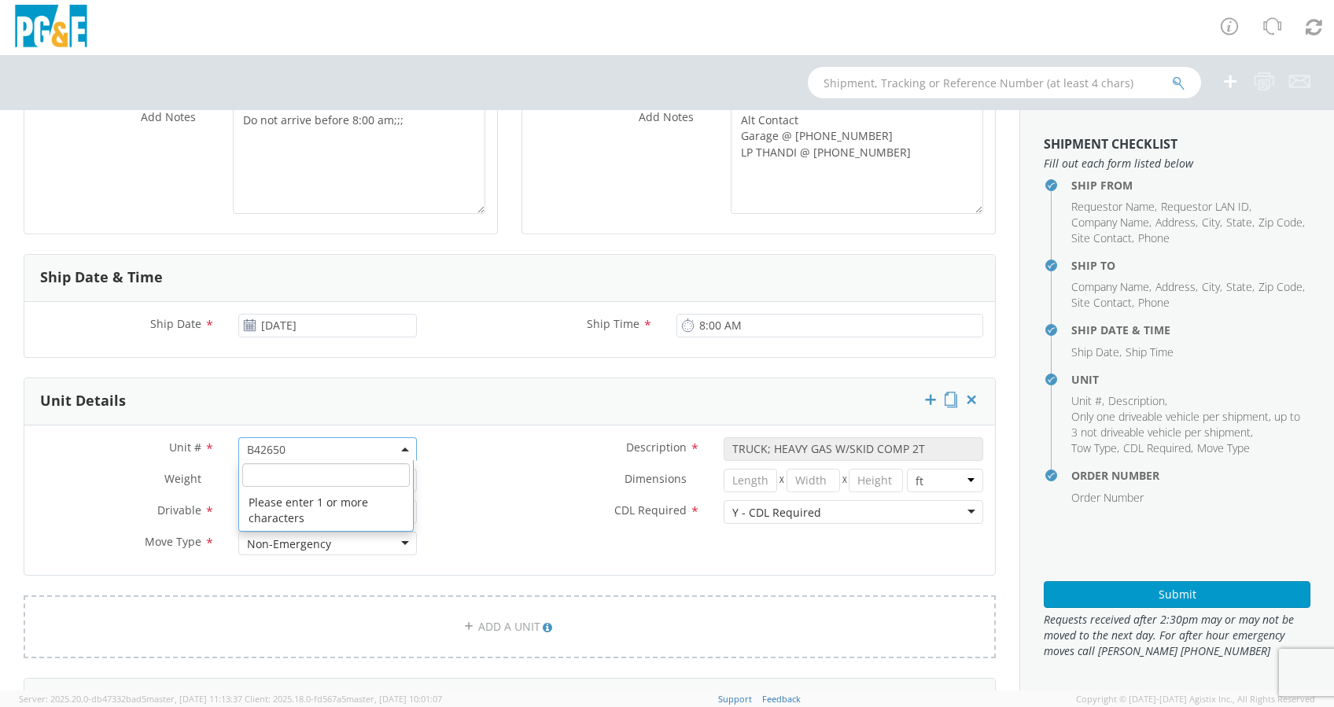
click at [328, 445] on span "B42650" at bounding box center [327, 449] width 161 height 15
click at [302, 472] on input "search" at bounding box center [326, 475] width 168 height 24
click at [257, 461] on span at bounding box center [326, 475] width 174 height 30
click at [279, 477] on input "search" at bounding box center [326, 475] width 168 height 24
paste input "B42639"
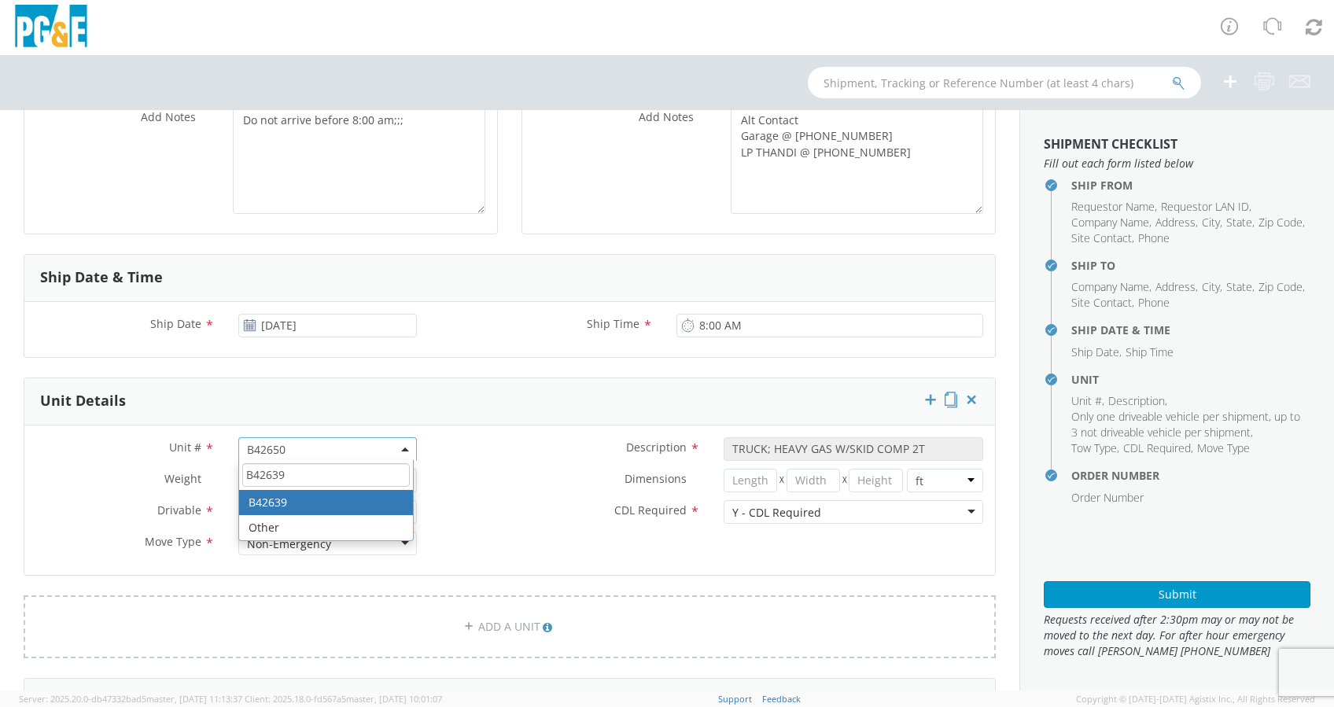
type input "B42639"
select select "B42639"
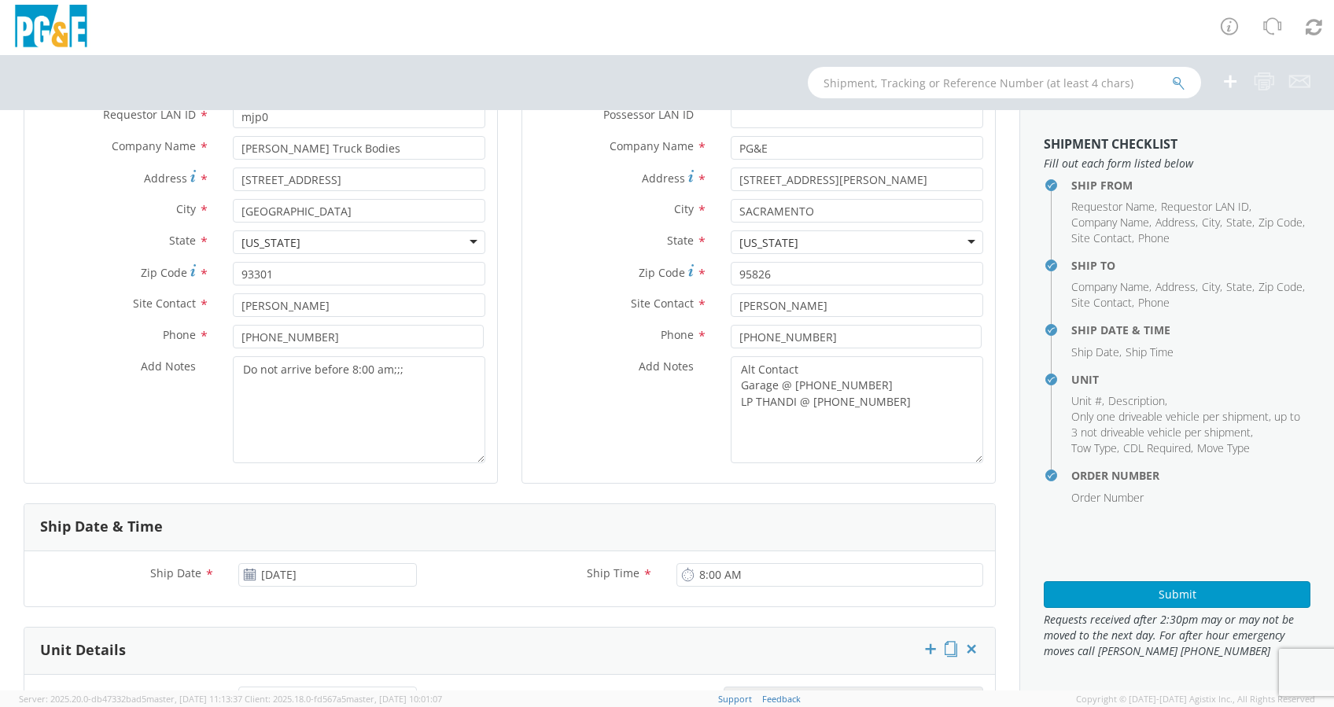
scroll to position [0, 0]
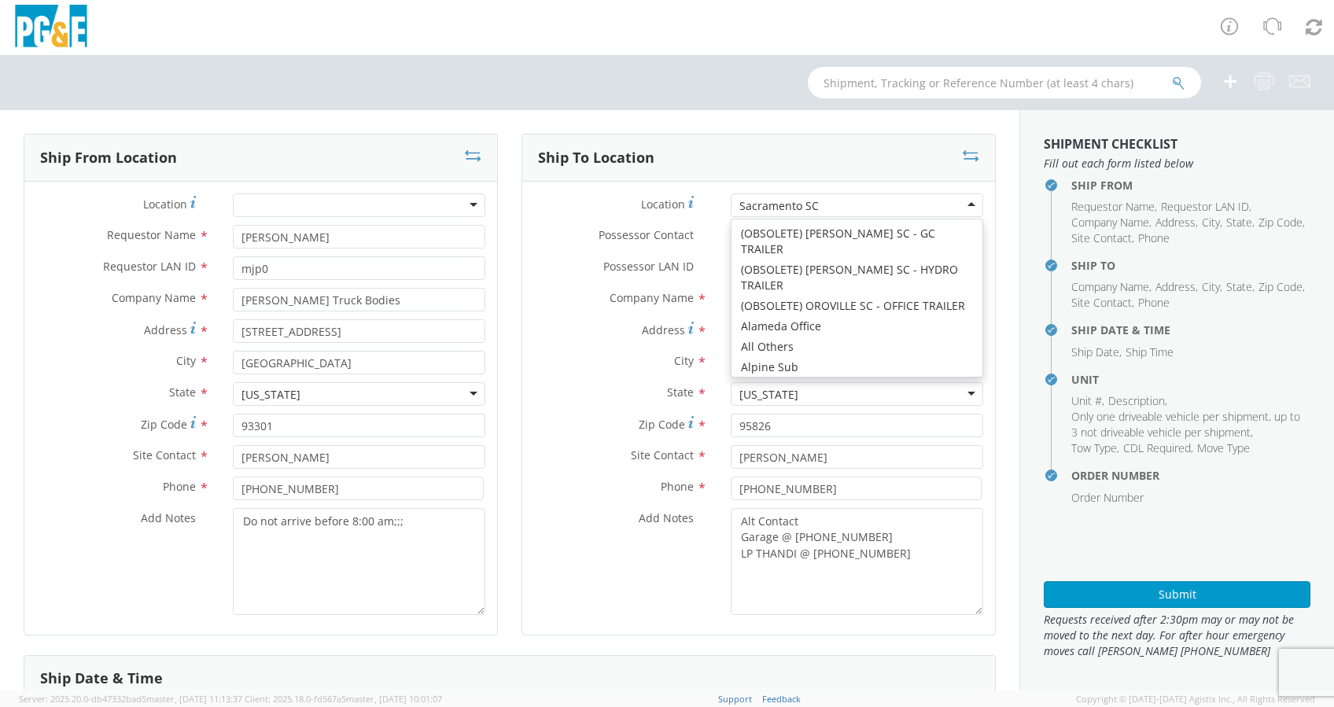
click at [819, 199] on div "Sacramento SC" at bounding box center [857, 206] width 253 height 24
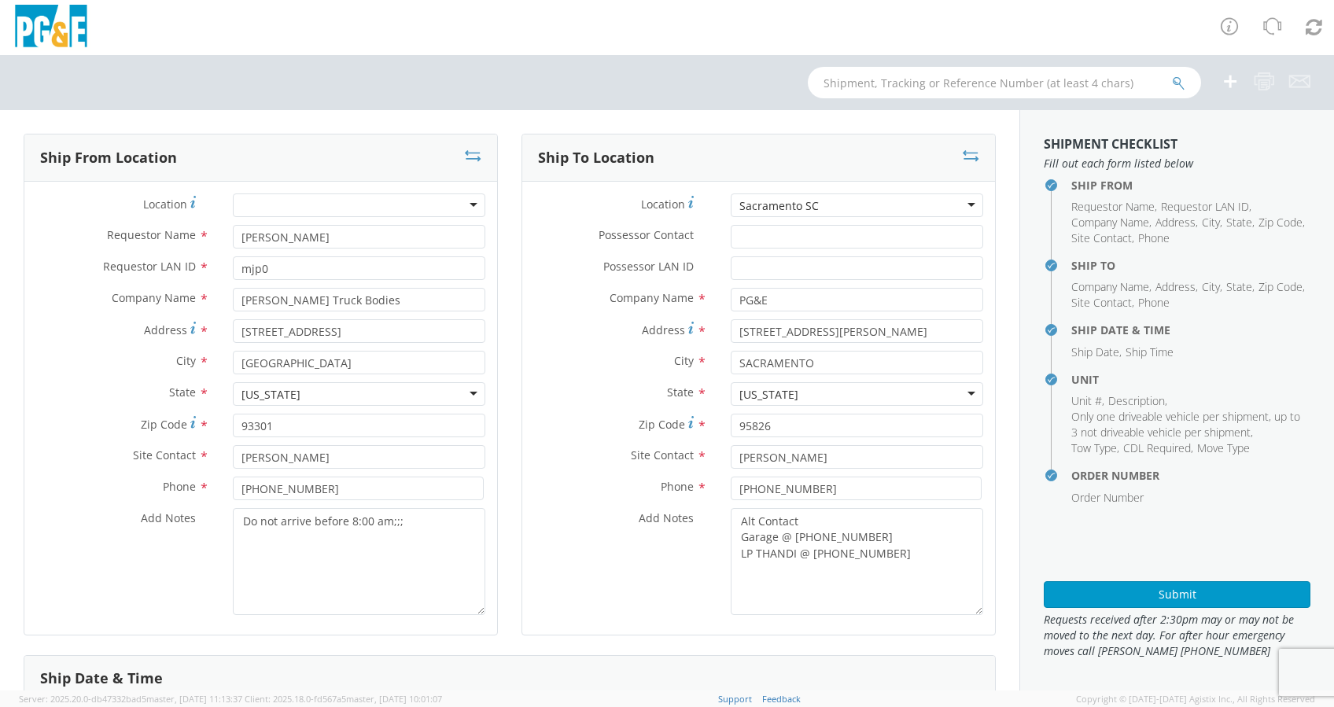
drag, startPoint x: 831, startPoint y: 199, endPoint x: 541, endPoint y: 220, distance: 290.3
click at [545, 220] on div "Location * [GEOGRAPHIC_DATA] SC [GEOGRAPHIC_DATA] [GEOGRAPHIC_DATA] (OBSOLETE) …" at bounding box center [758, 209] width 473 height 31
click at [766, 268] on input "Possessor LAN ID *" at bounding box center [857, 268] width 253 height 24
paste input "TJBH"
type input "TJBH"
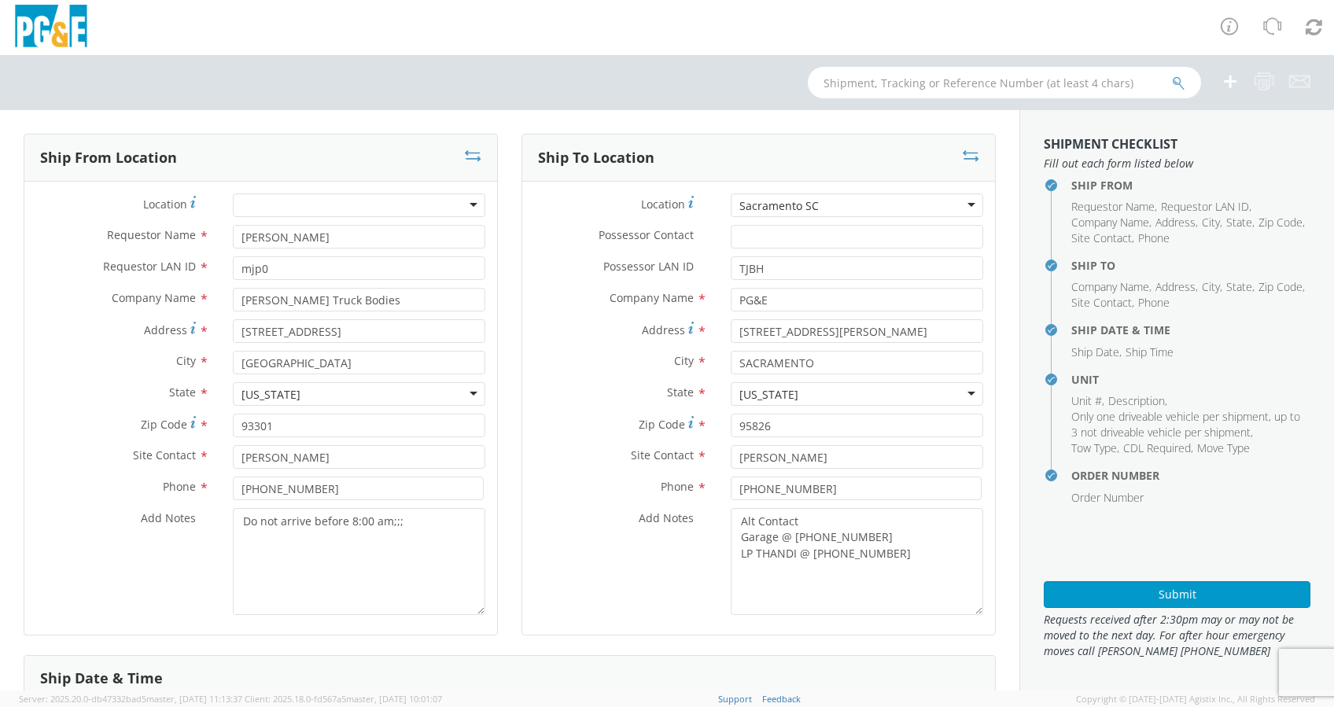
click at [831, 201] on div "Sacramento SC" at bounding box center [857, 206] width 253 height 24
drag, startPoint x: 749, startPoint y: 208, endPoint x: 655, endPoint y: 214, distance: 93.8
click at [664, 214] on div "Location * [GEOGRAPHIC_DATA] SC [GEOGRAPHIC_DATA] [GEOGRAPHIC_DATA] (OBSOLETE) …" at bounding box center [758, 206] width 473 height 24
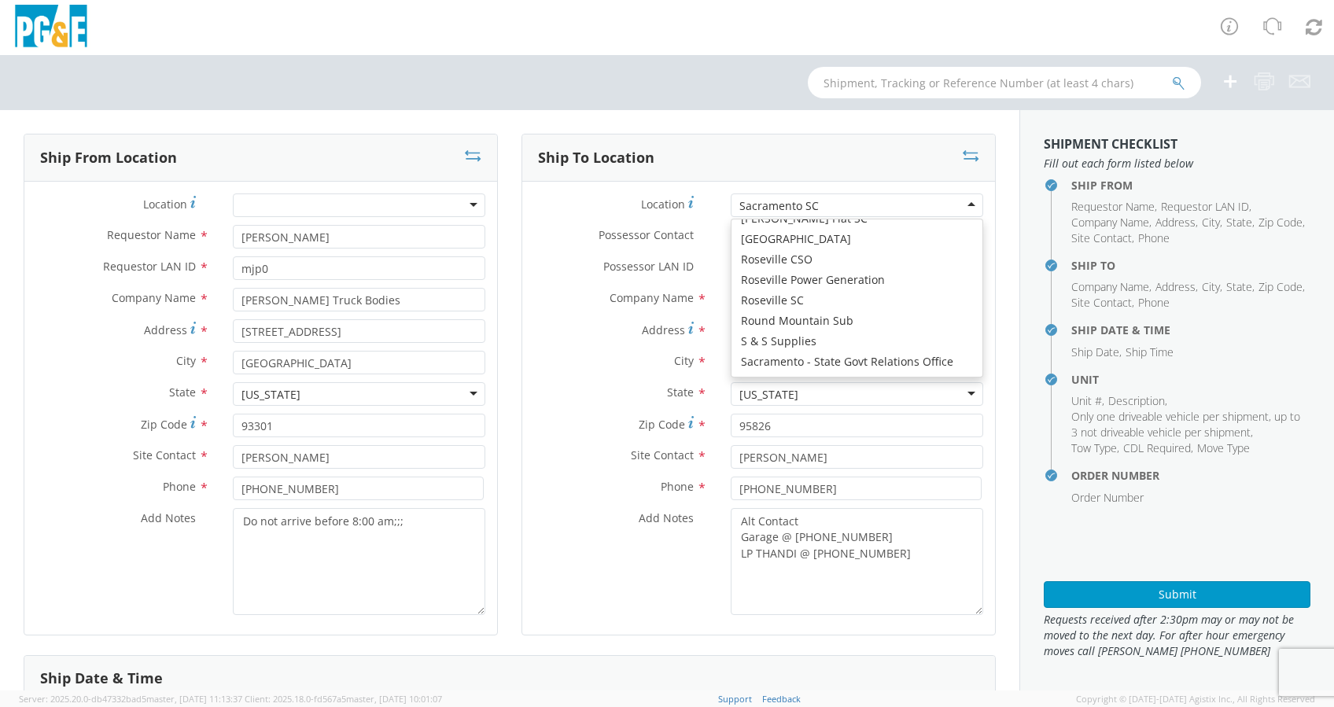
drag, startPoint x: 828, startPoint y: 197, endPoint x: 857, endPoint y: 200, distance: 29.2
click at [829, 197] on div "Sacramento SC" at bounding box center [857, 206] width 253 height 24
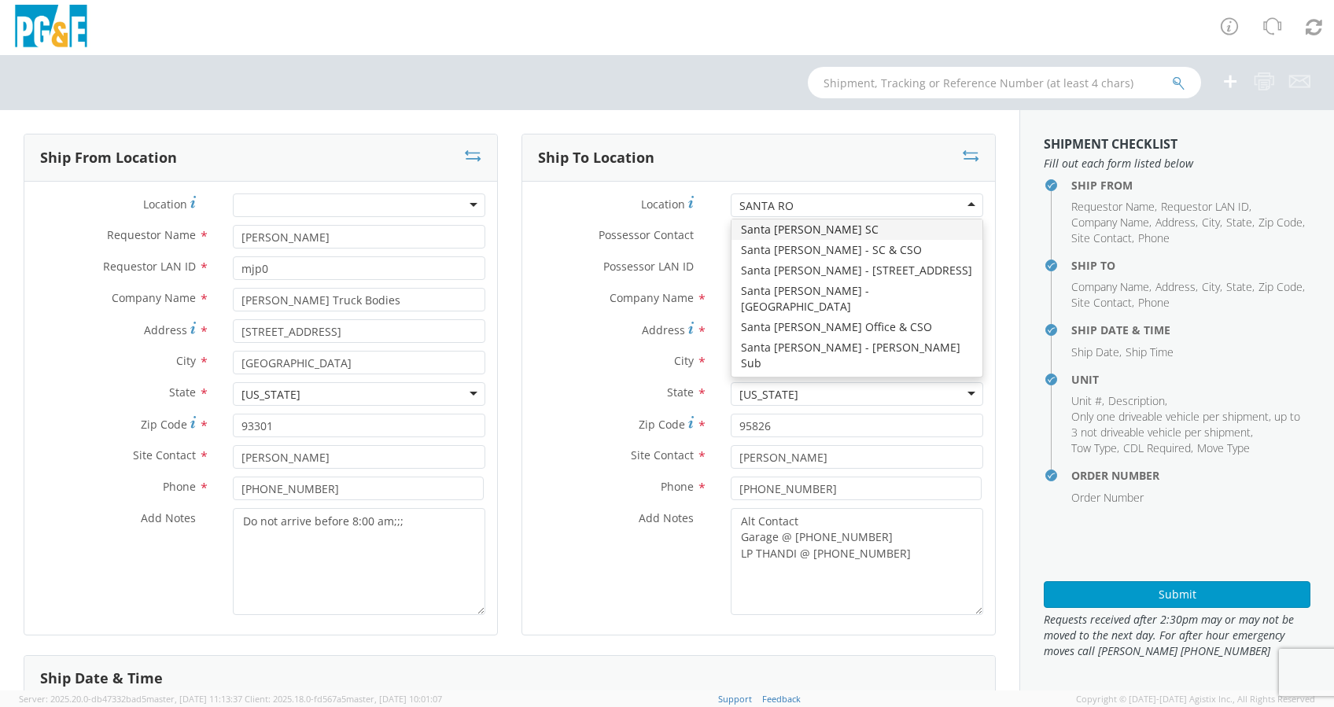
scroll to position [0, 0]
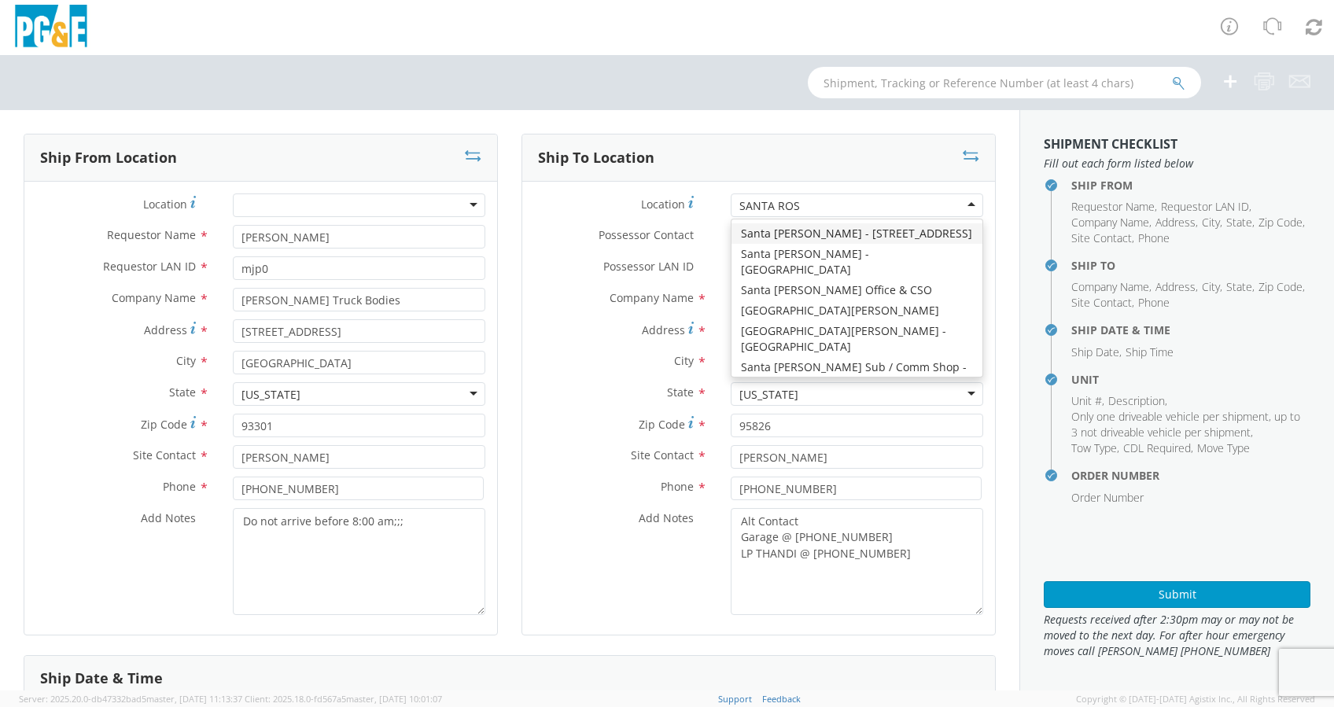
type input "SANTA [PERSON_NAME]"
type input "[STREET_ADDRESS]"
type input "SANTA [PERSON_NAME]"
type input "95401"
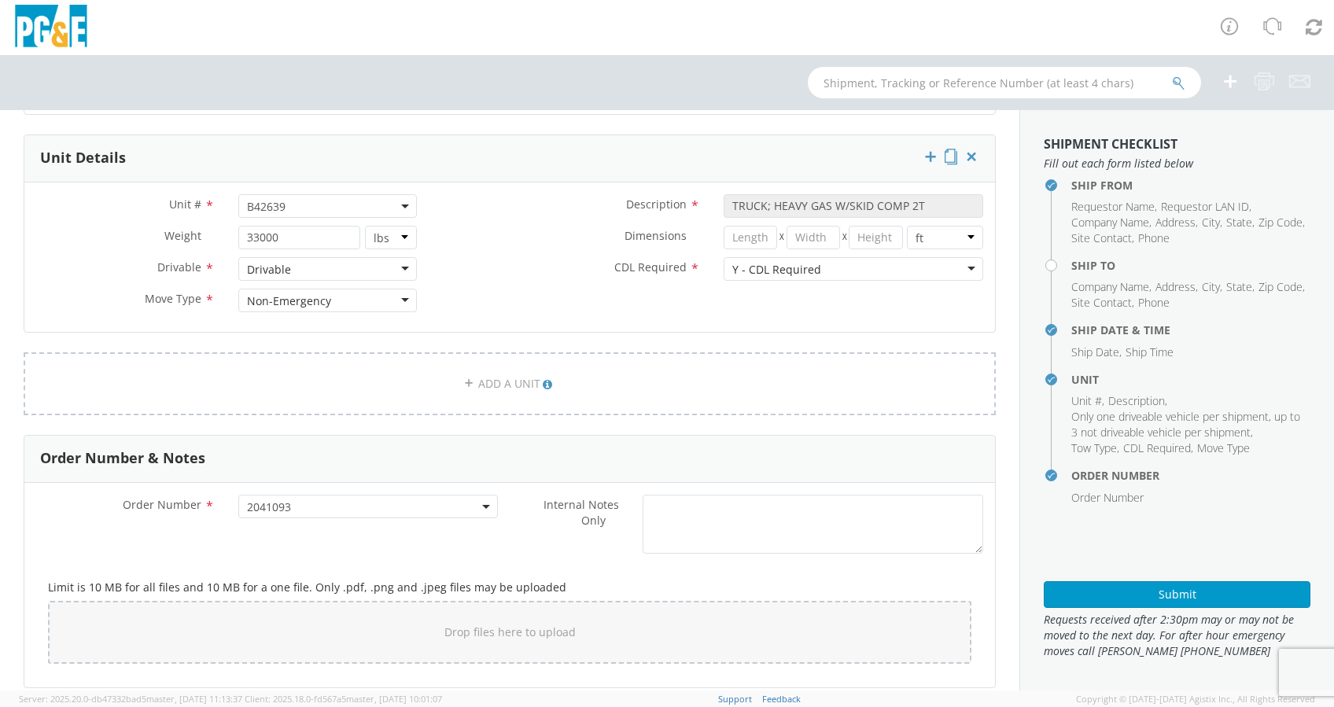
scroll to position [401, 0]
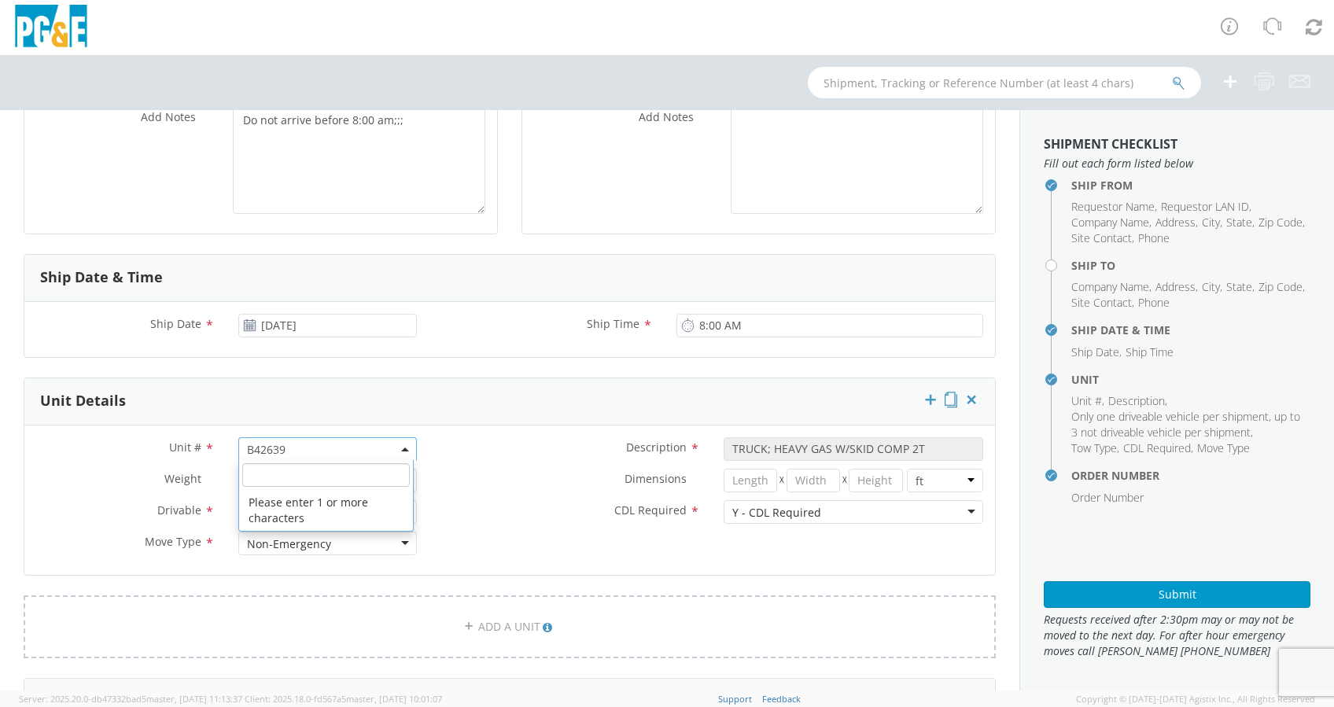
click at [304, 443] on span "B42639" at bounding box center [327, 449] width 161 height 15
click at [300, 472] on input "search" at bounding box center [326, 475] width 168 height 24
paste input "B42635"
type input "B42635"
select select "B42635"
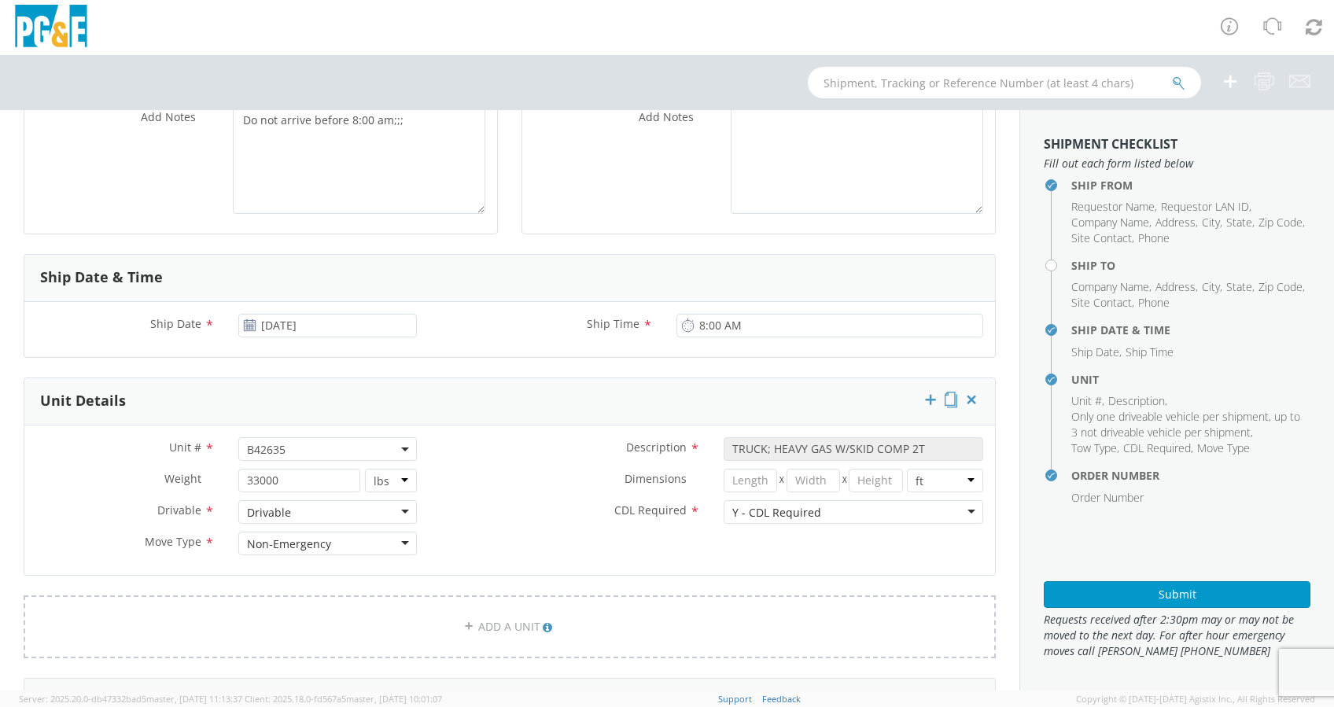
click at [450, 477] on label "Dimensions *" at bounding box center [570, 479] width 283 height 20
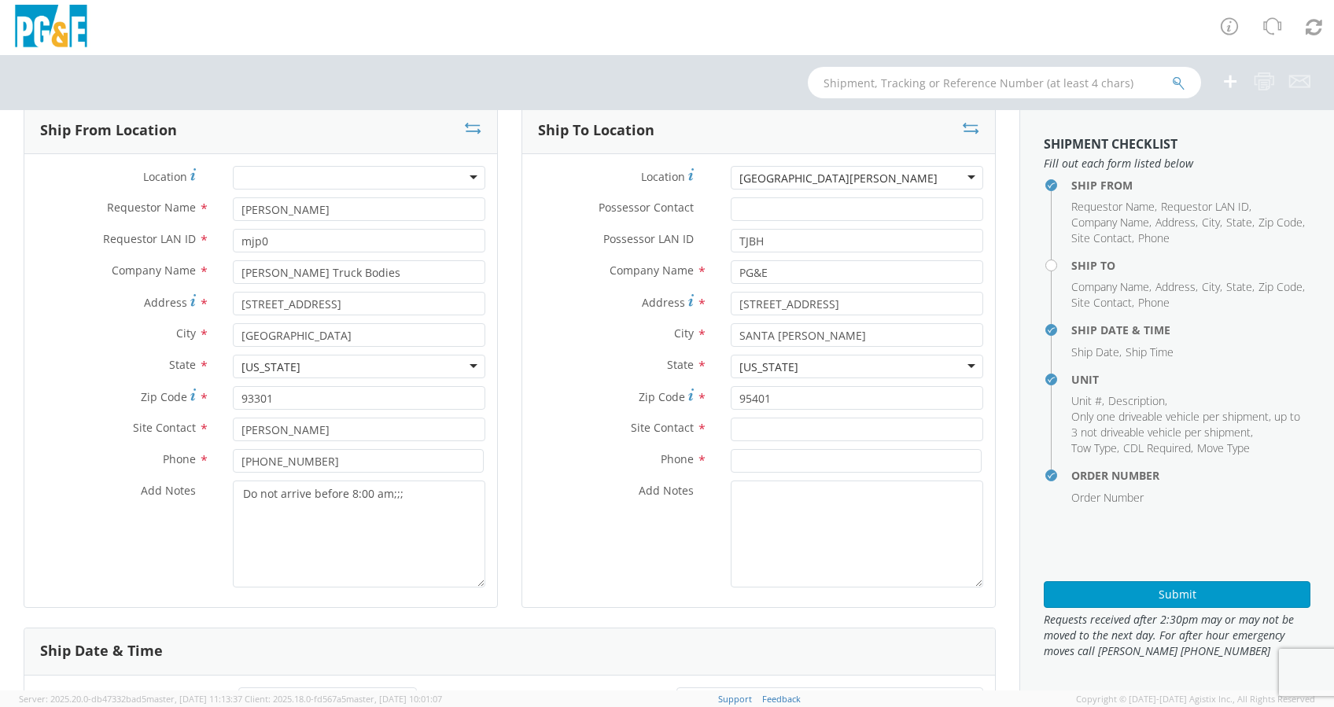
scroll to position [0, 0]
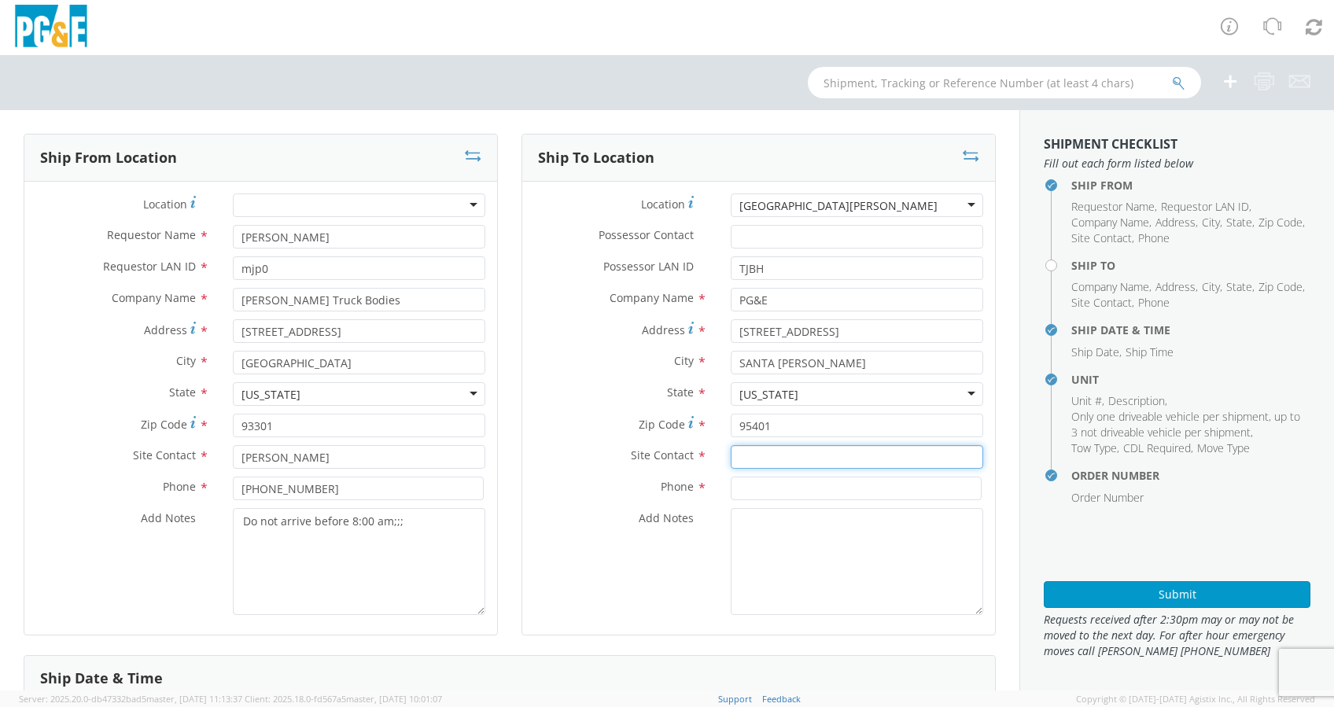
click at [780, 463] on input "text" at bounding box center [857, 457] width 253 height 24
paste input "[PERSON_NAME]"
type input "[PERSON_NAME]"
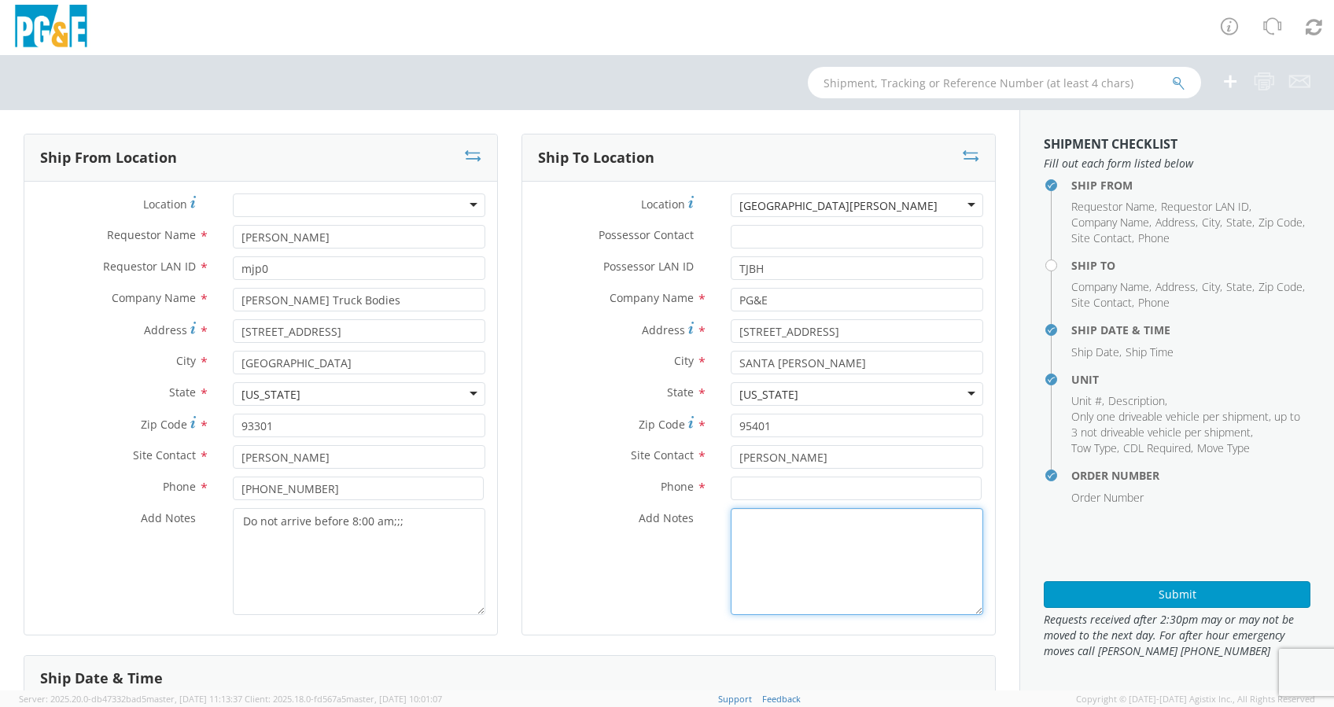
click at [776, 530] on textarea "Add Notes *" at bounding box center [857, 561] width 253 height 107
type textarea "a"
paste textarea "[PHONE_NUMBER]"
type textarea "Alt Contact Garage @ [PHONE_NUMBER]"
click at [787, 478] on input at bounding box center [856, 489] width 251 height 24
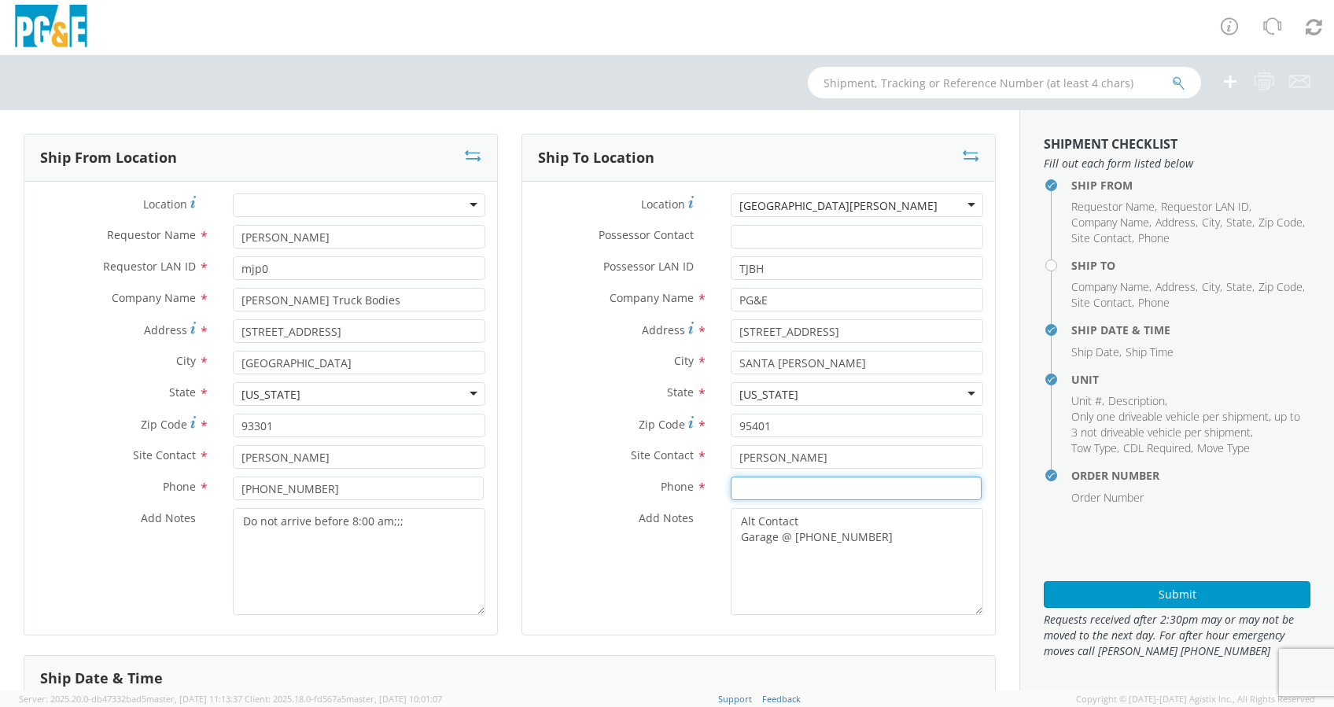
paste input "[PHONE_NUMBER]"
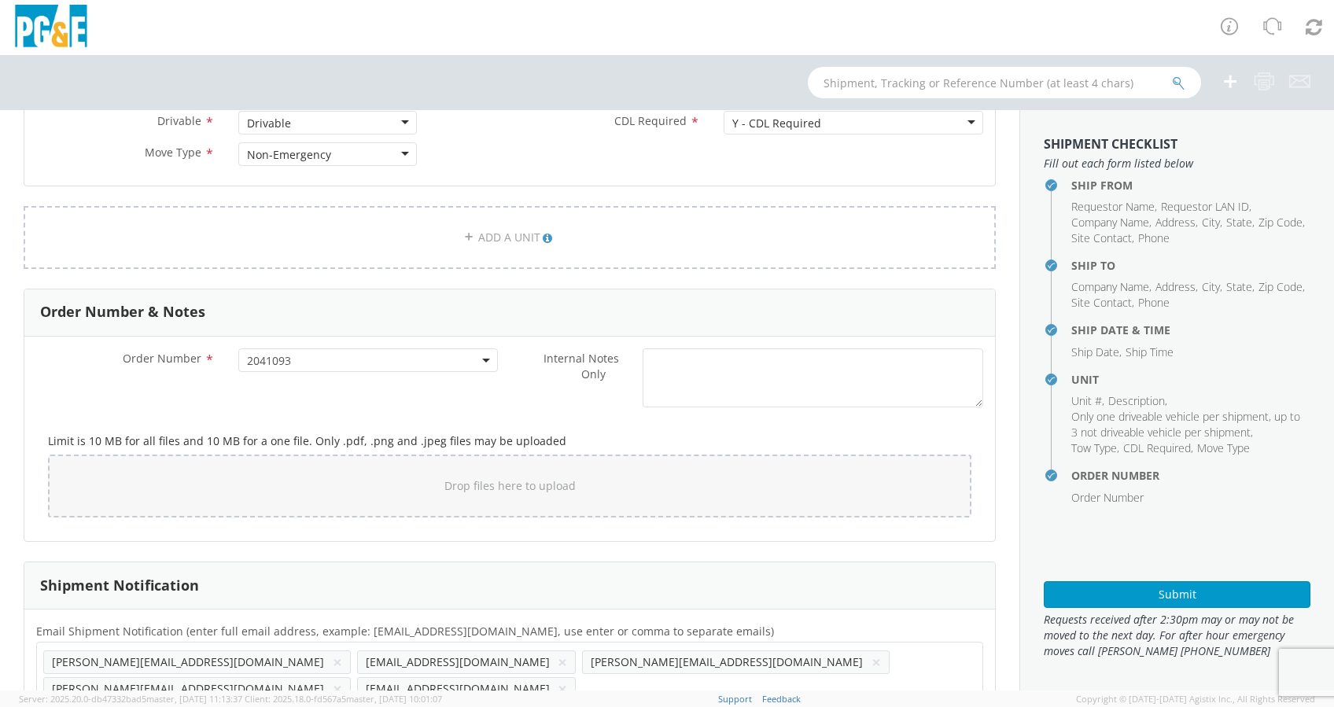
scroll to position [820, 0]
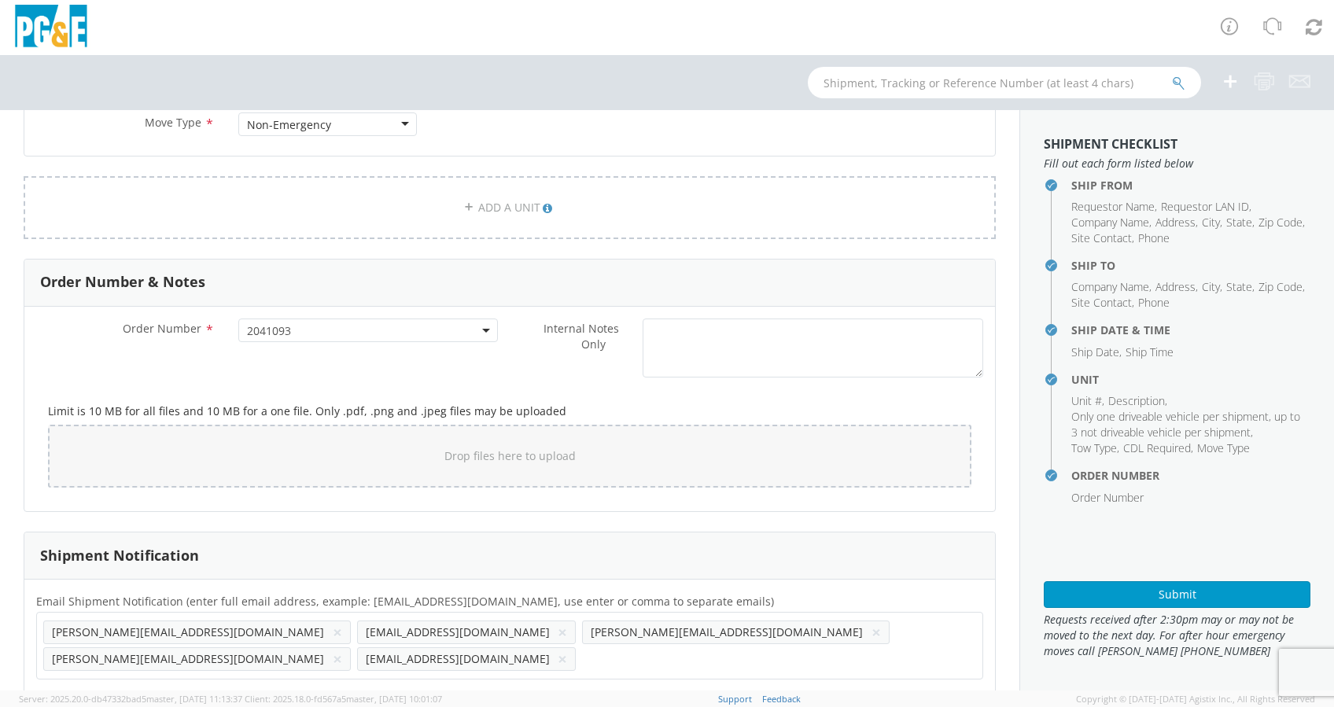
type input "[PHONE_NUMBER]"
click at [558, 636] on button "×" at bounding box center [562, 632] width 9 height 19
click at [577, 647] on li "[EMAIL_ADDRESS][DOMAIN_NAME] ×" at bounding box center [466, 659] width 219 height 24
click at [567, 650] on button "×" at bounding box center [562, 659] width 9 height 19
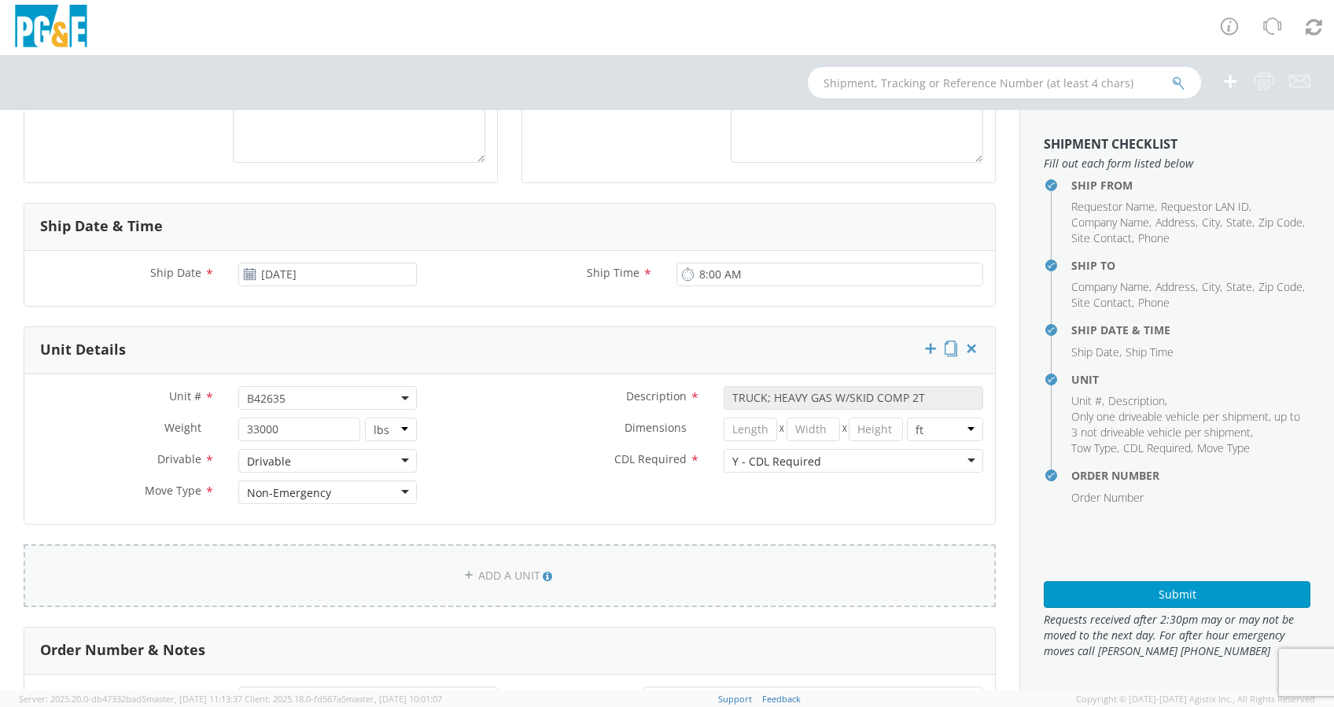
scroll to position [191, 0]
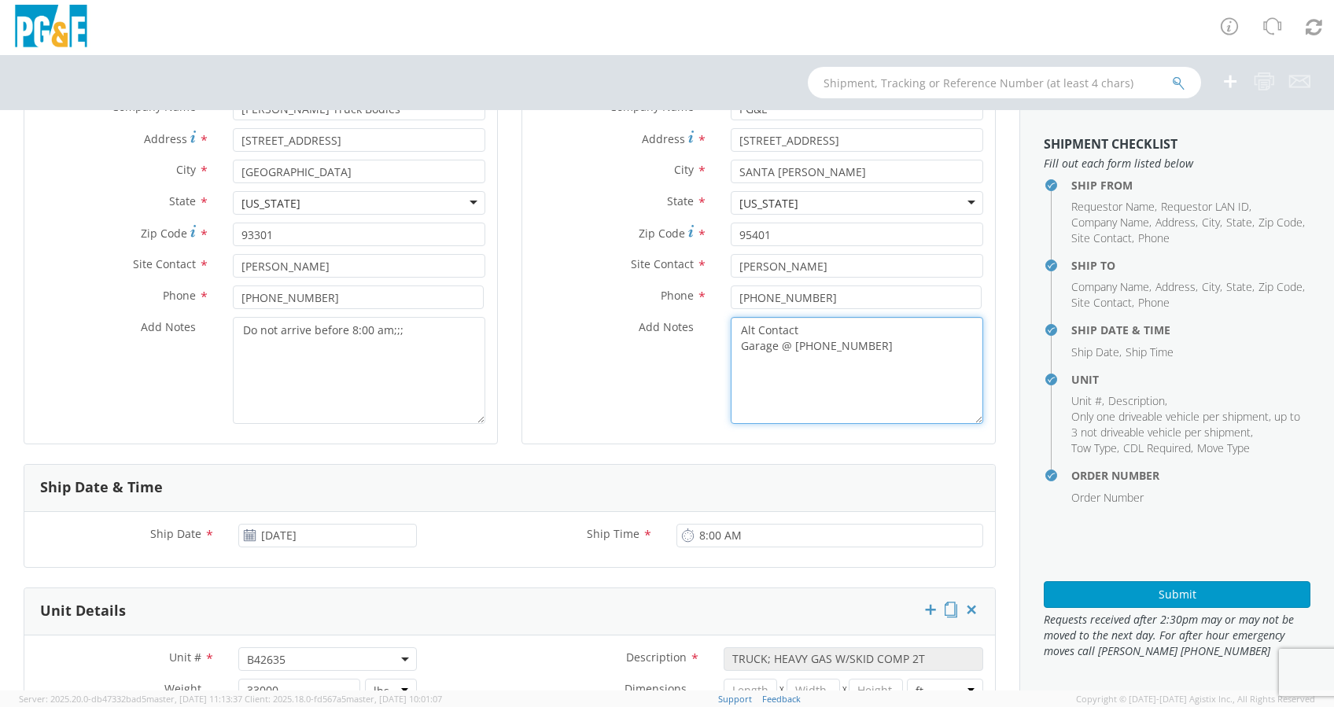
click at [755, 383] on textarea "Alt Contact Garage @ [PHONE_NUMBER]" at bounding box center [857, 370] width 253 height 107
click at [881, 352] on textarea "Alt Contact Garage @ [PHONE_NUMBER]" at bounding box center [857, 370] width 253 height 107
paste textarea "[PERSON_NAME]"
paste textarea "7074385057"
click at [831, 357] on textarea "Alt Contact Garage @ [PHONE_NUMBER] [PERSON_NAME] @ 7074385057" at bounding box center [857, 370] width 253 height 107
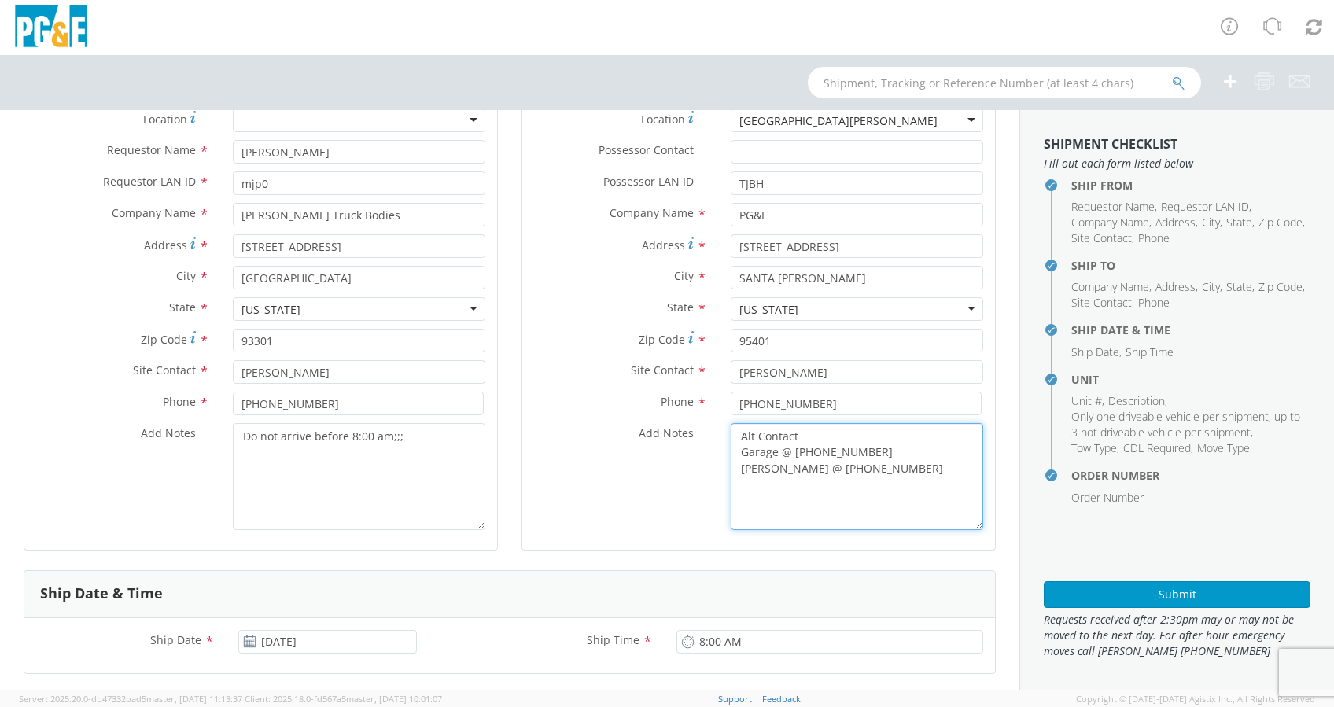
scroll to position [0, 0]
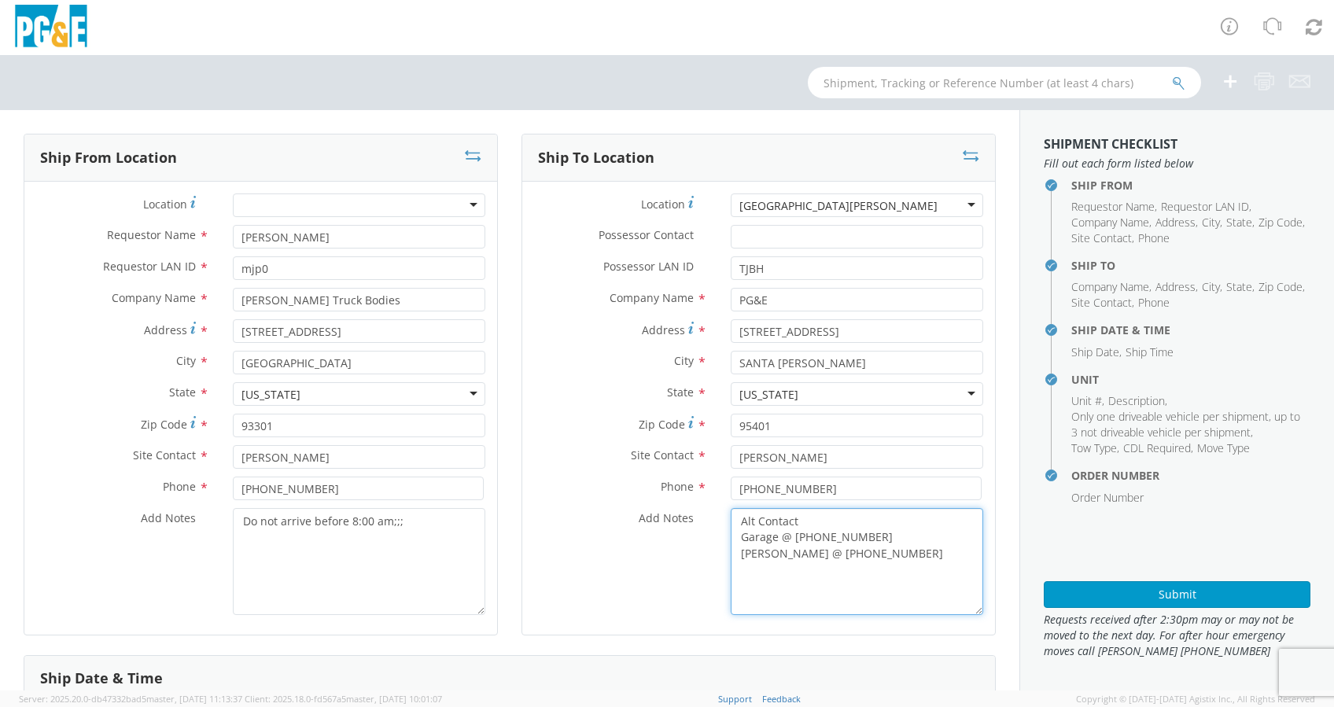
type textarea "Alt Contact Garage @ [PHONE_NUMBER] [PERSON_NAME] @ [PHONE_NUMBER]"
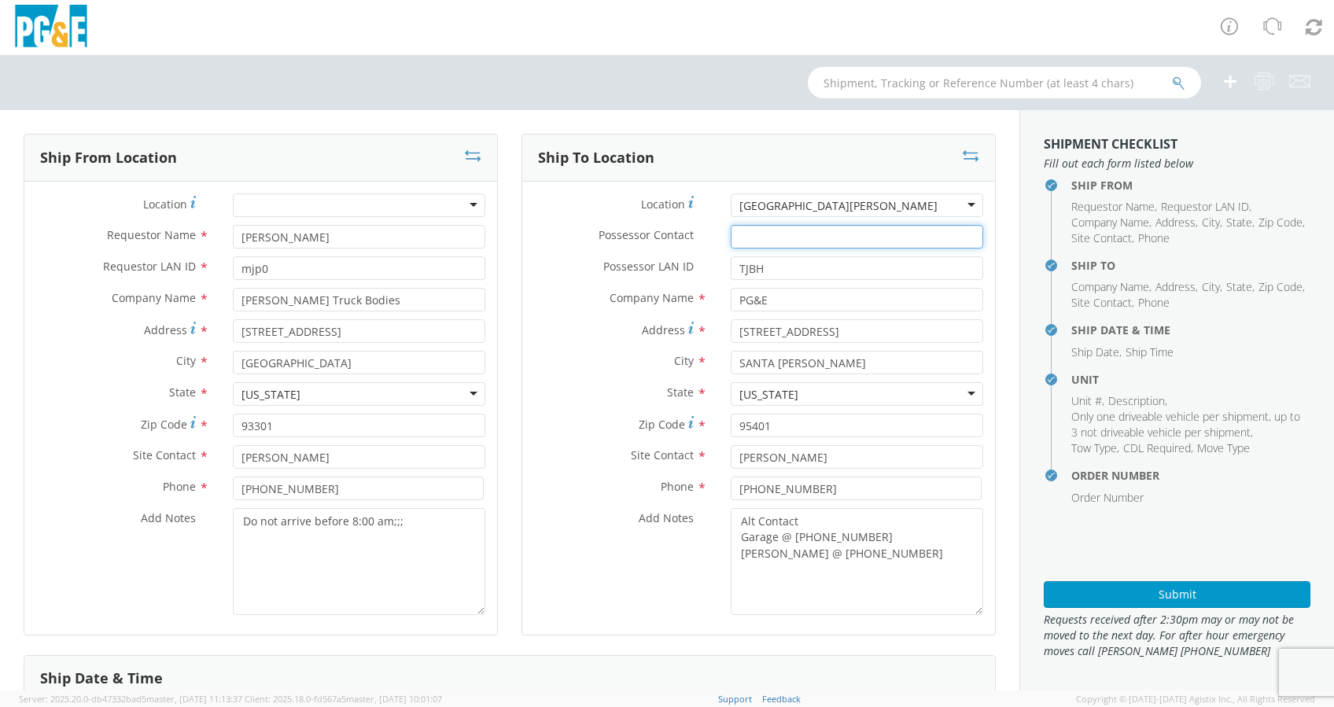
click at [764, 236] on input "Possessor Contact *" at bounding box center [857, 237] width 253 height 24
paste input "[PERSON_NAME]"
type input "[PERSON_NAME]"
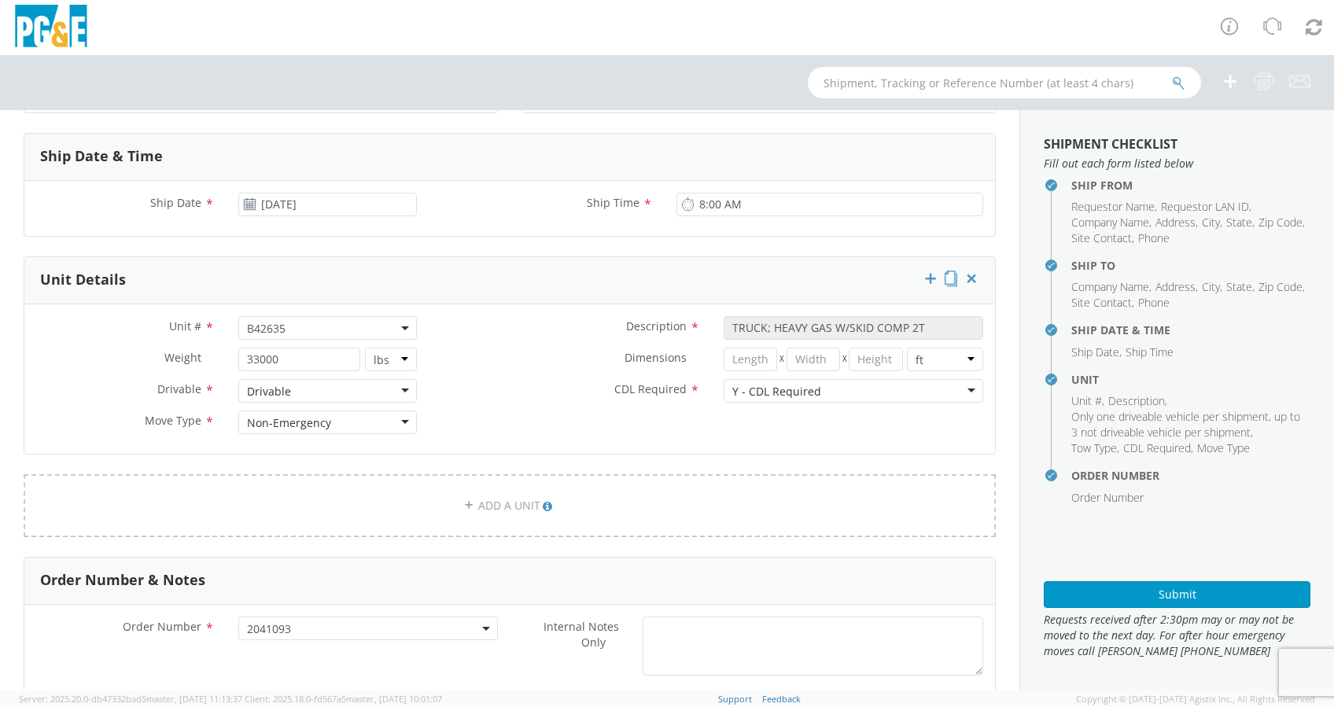
scroll to position [524, 0]
type textarea "Do not arrive before 8:00 am"
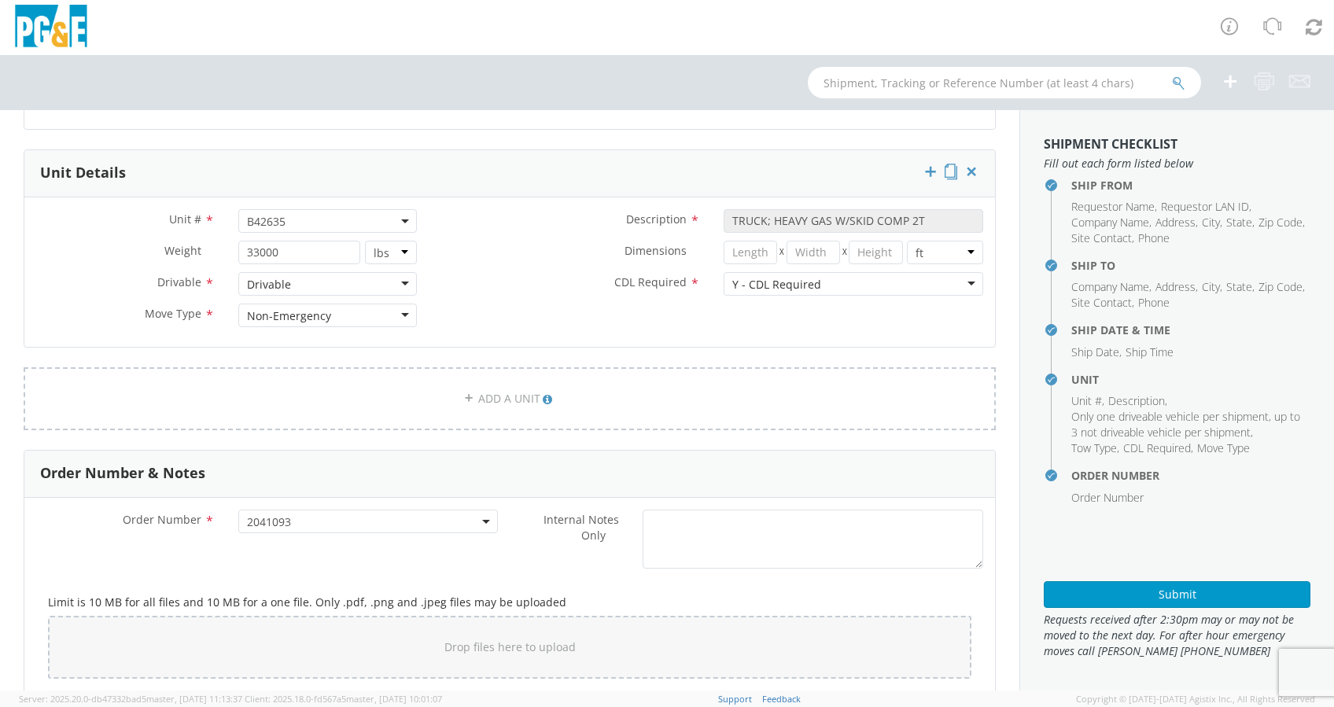
scroll to position [820, 0]
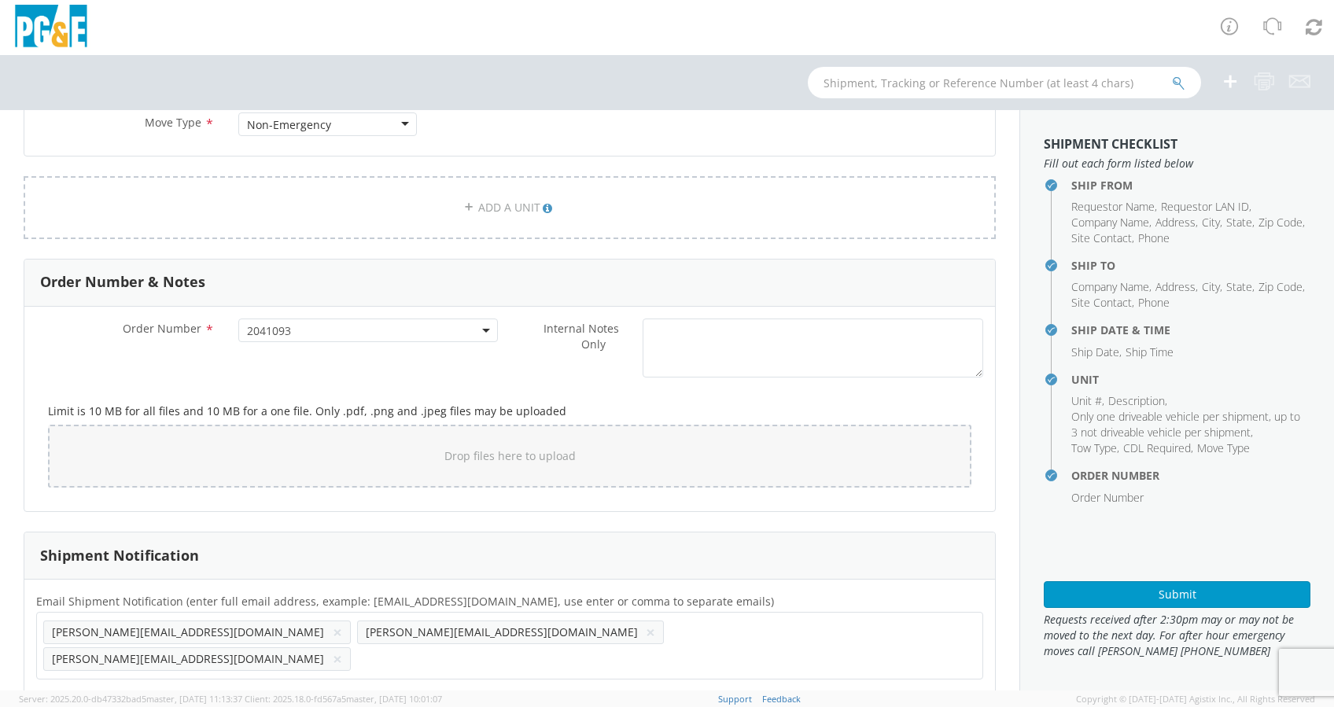
drag, startPoint x: 705, startPoint y: 626, endPoint x: 717, endPoint y: 629, distance: 12.8
click at [707, 628] on ul "[PERSON_NAME][EMAIL_ADDRESS][DOMAIN_NAME] × [EMAIL_ADDRESS][DOMAIN_NAME] × [PER…" at bounding box center [509, 645] width 933 height 53
paste input "[EMAIL_ADDRESS][DOMAIN_NAME]"
type input "[EMAIL_ADDRESS][DOMAIN_NAME]"
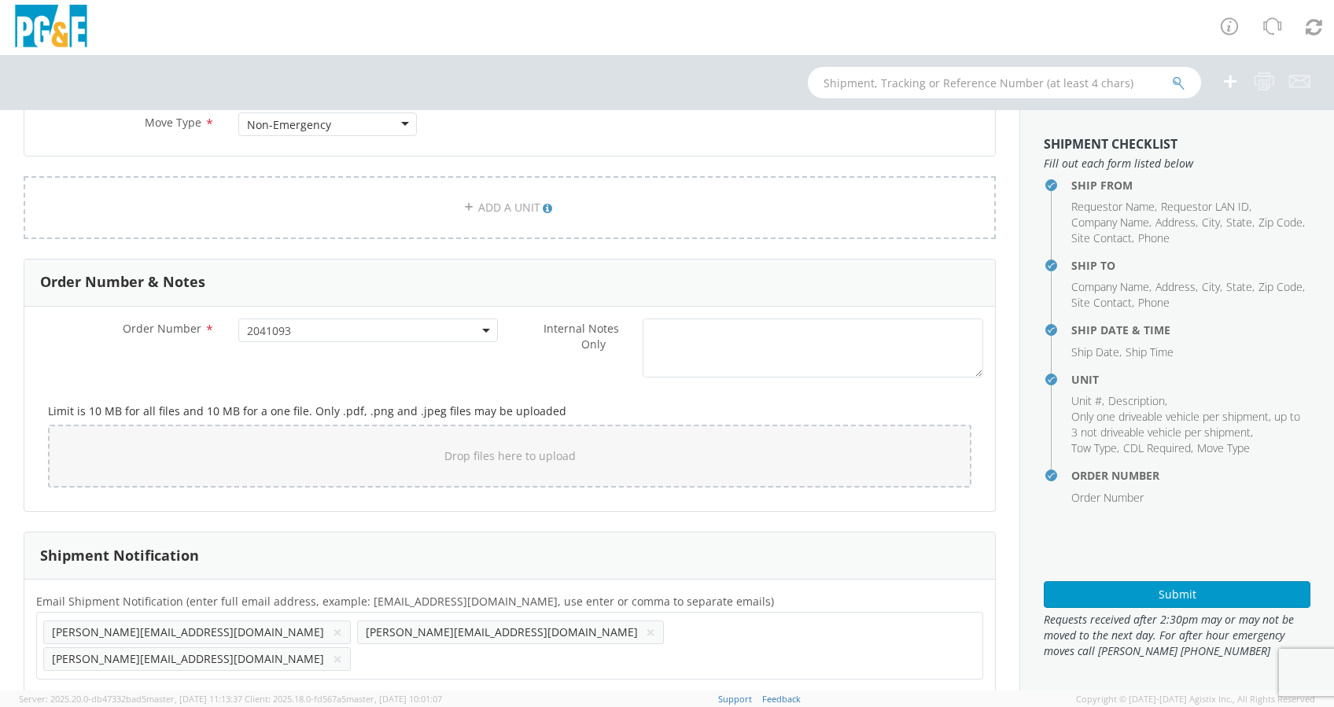
scroll to position [0, 0]
click at [781, 632] on ul "[PERSON_NAME][EMAIL_ADDRESS][DOMAIN_NAME] × [EMAIL_ADDRESS][DOMAIN_NAME] × [PER…" at bounding box center [509, 645] width 933 height 53
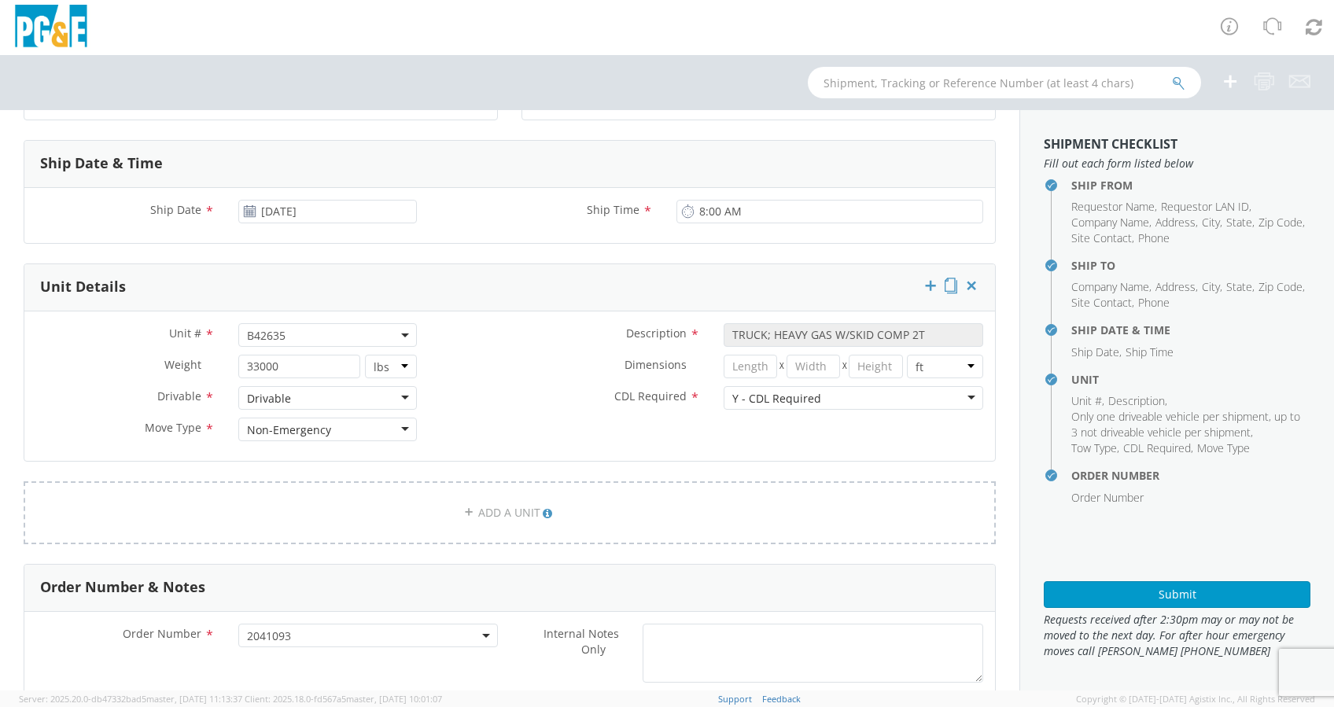
scroll to position [524, 0]
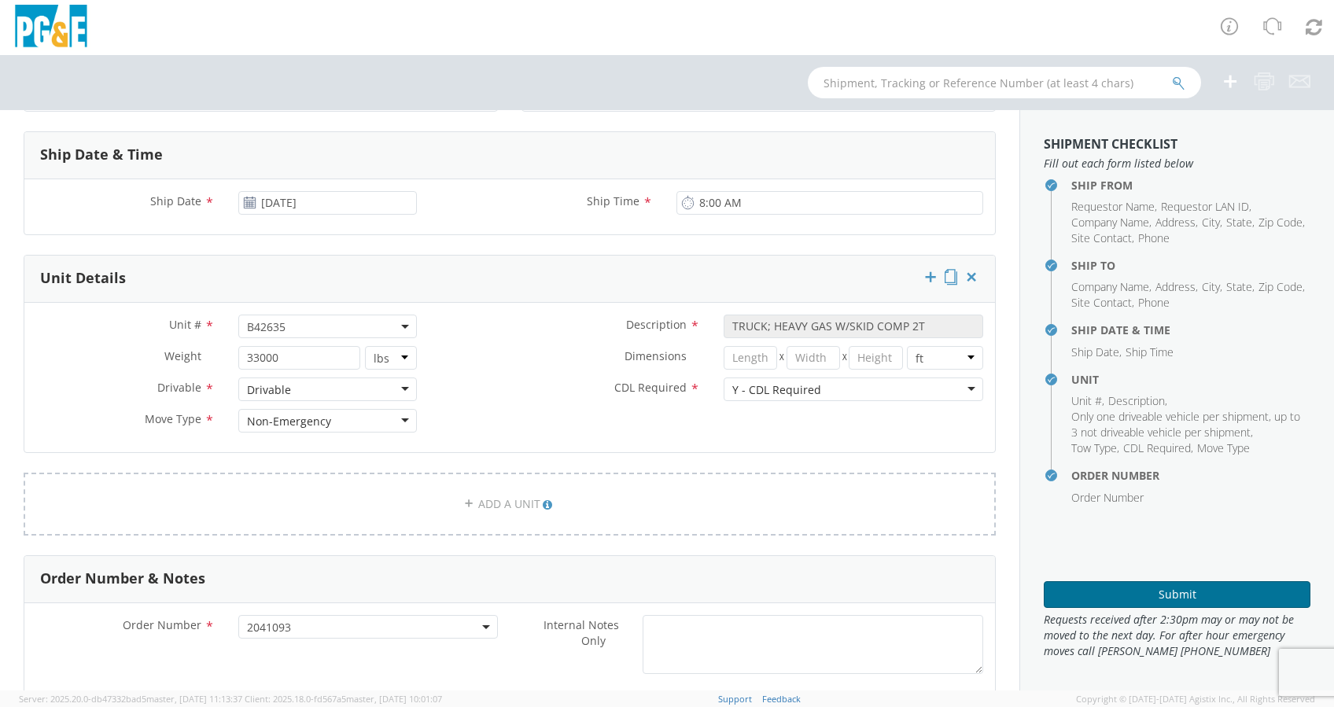
click at [1182, 593] on button "Submit" at bounding box center [1177, 594] width 267 height 27
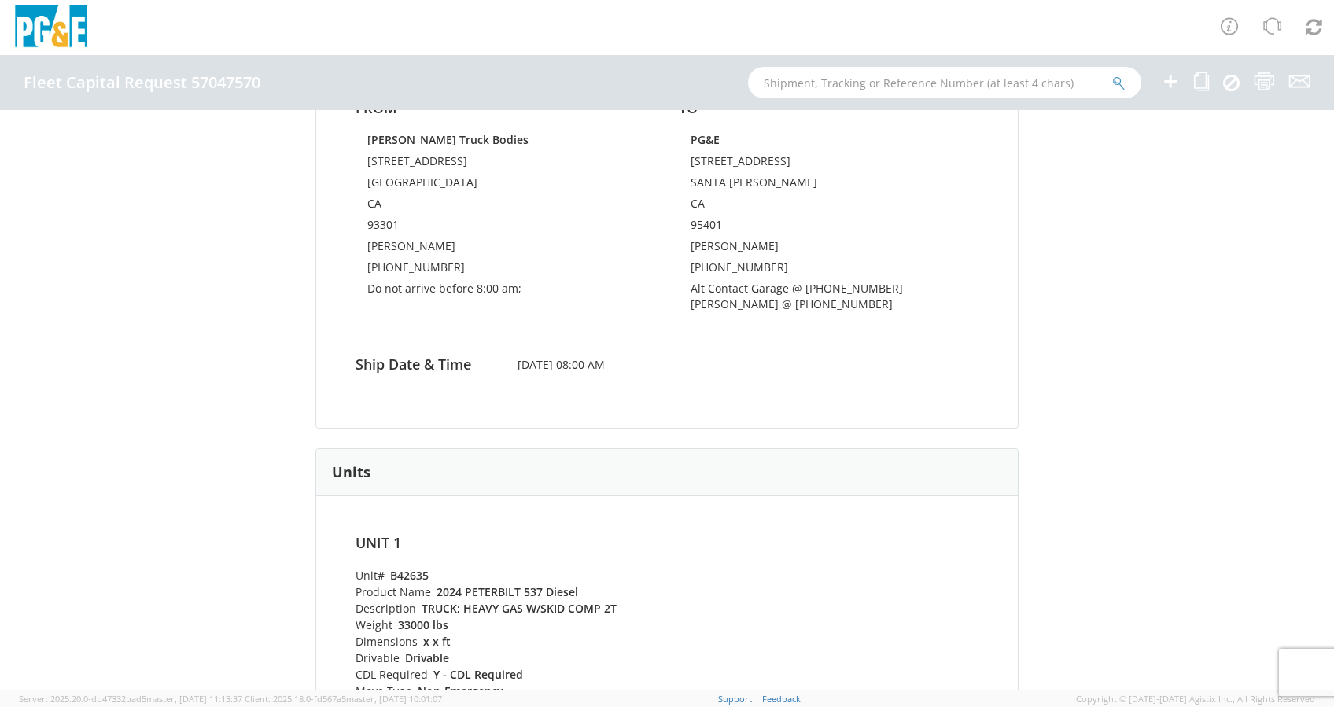
scroll to position [315, 0]
